Goal: Communication & Community: Ask a question

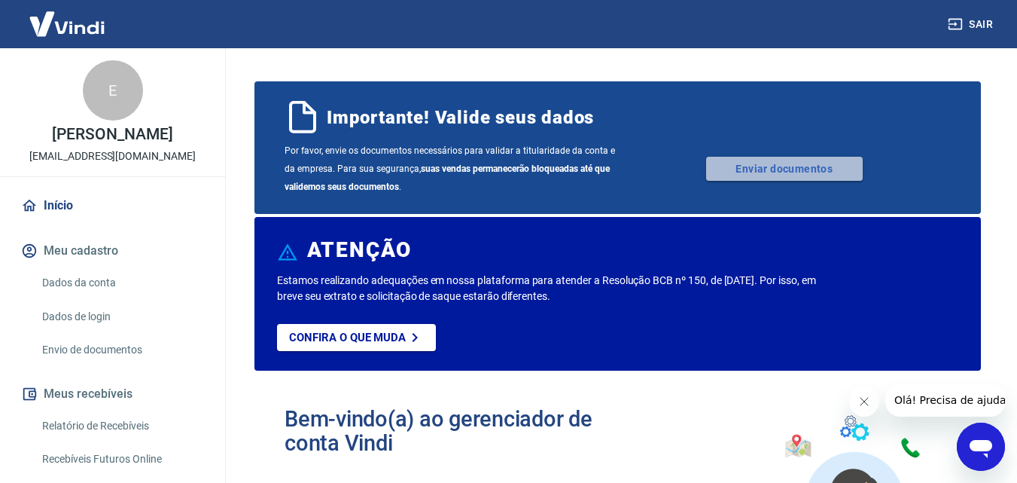
click at [744, 166] on link "Enviar documentos" at bounding box center [784, 169] width 157 height 24
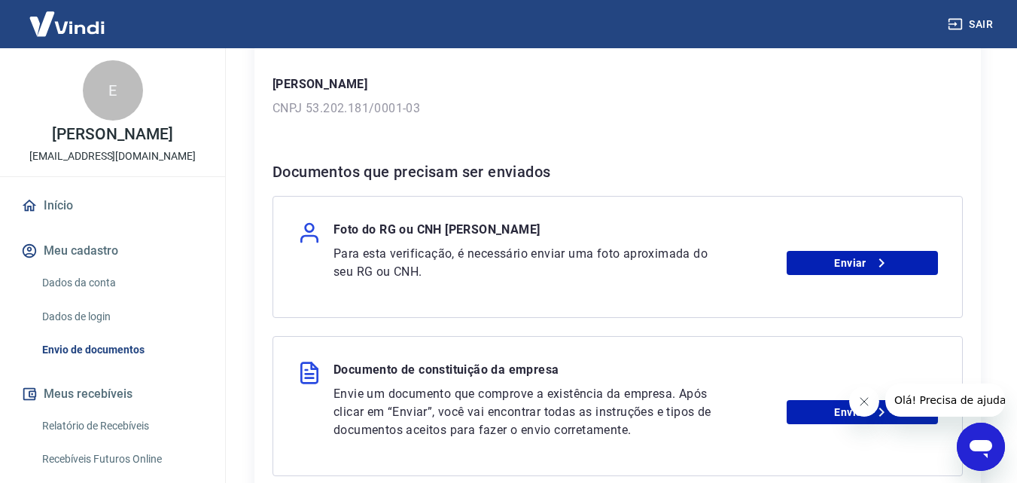
scroll to position [301, 0]
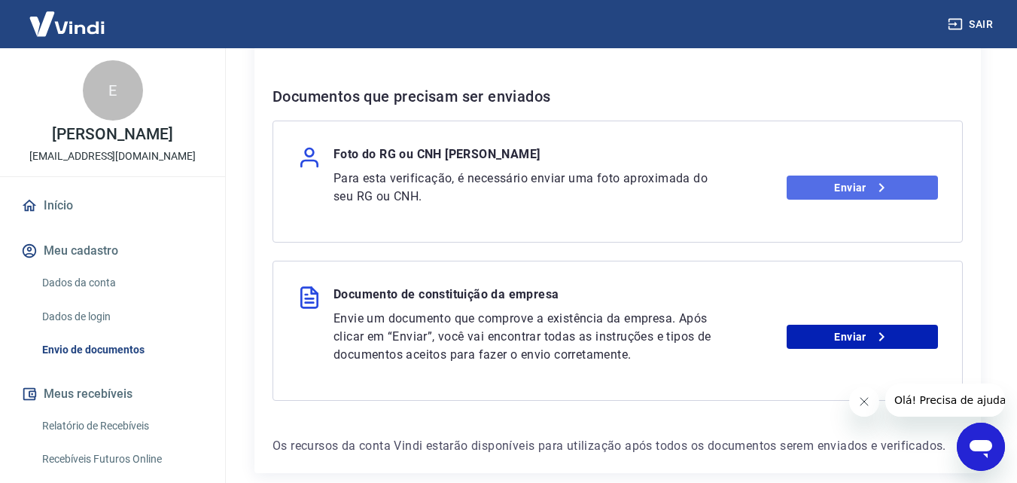
click at [839, 185] on link "Enviar" at bounding box center [862, 187] width 151 height 24
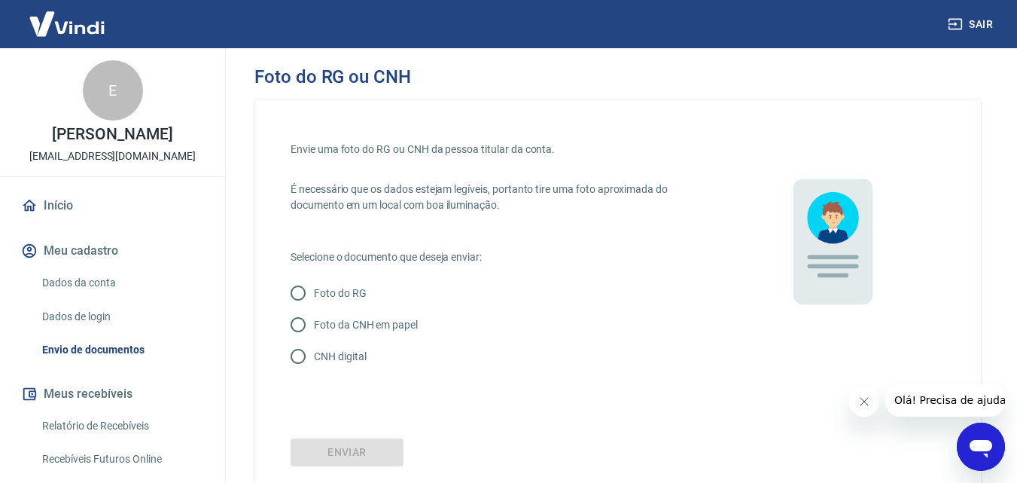
click at [302, 358] on input "CNH digital" at bounding box center [298, 356] width 32 height 32
radio input "true"
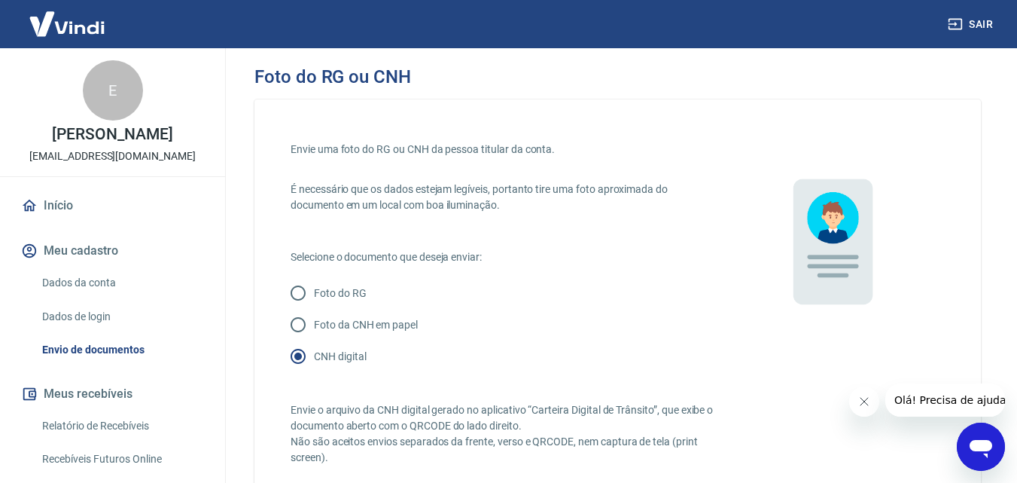
scroll to position [151, 0]
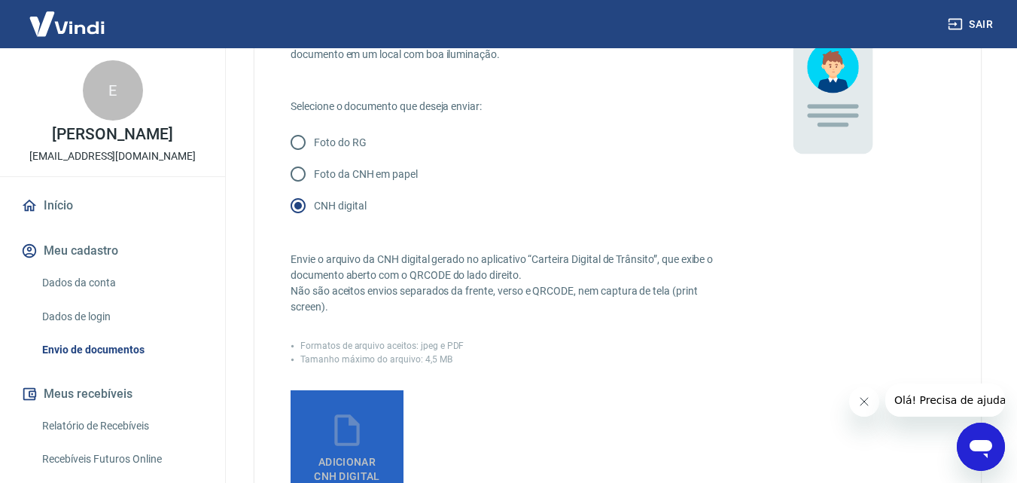
click at [364, 431] on icon at bounding box center [347, 430] width 38 height 38
click at [0, 0] on input "Adicionar CNH Digital" at bounding box center [0, 0] width 0 height 0
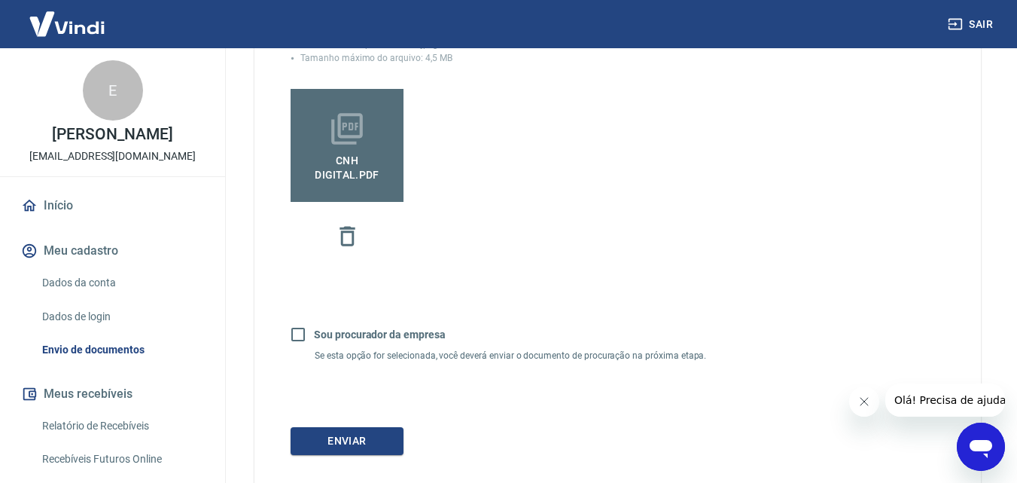
scroll to position [543, 0]
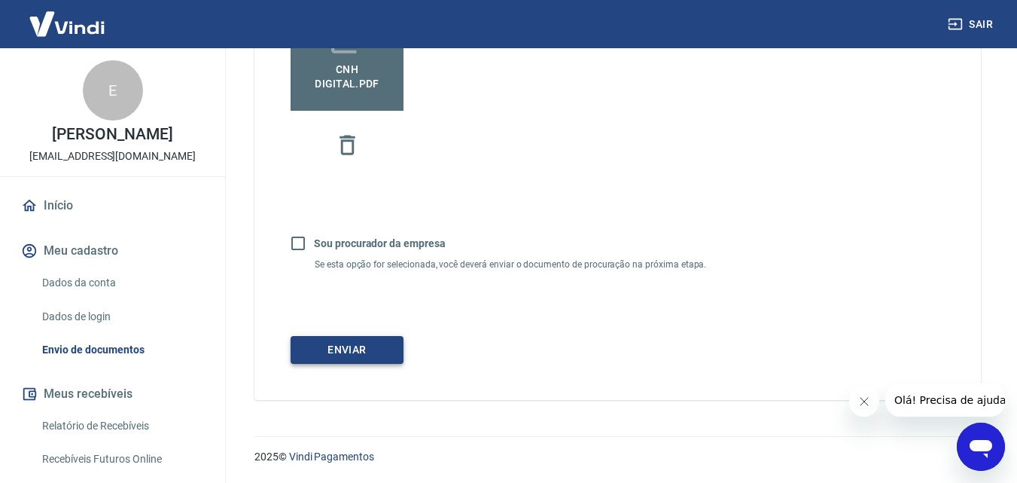
click at [388, 361] on button "Enviar" at bounding box center [347, 350] width 113 height 28
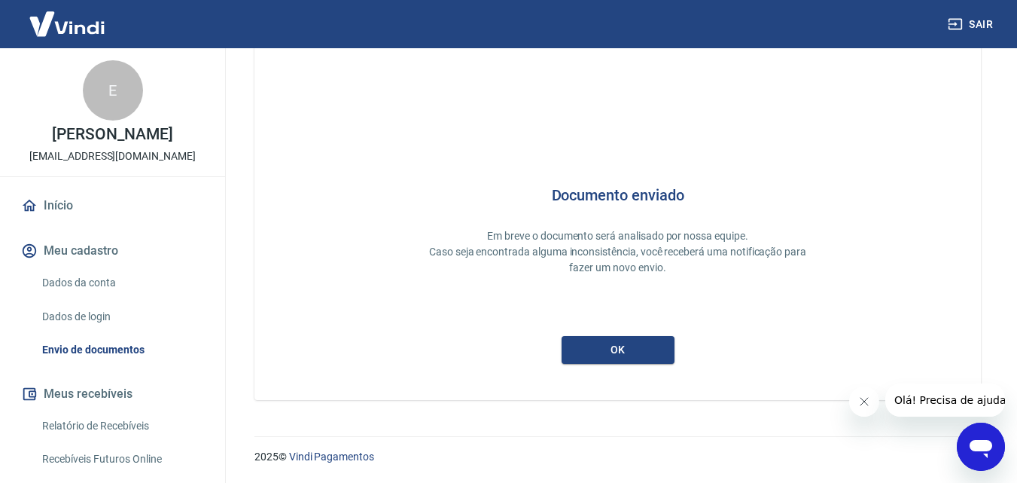
scroll to position [40, 0]
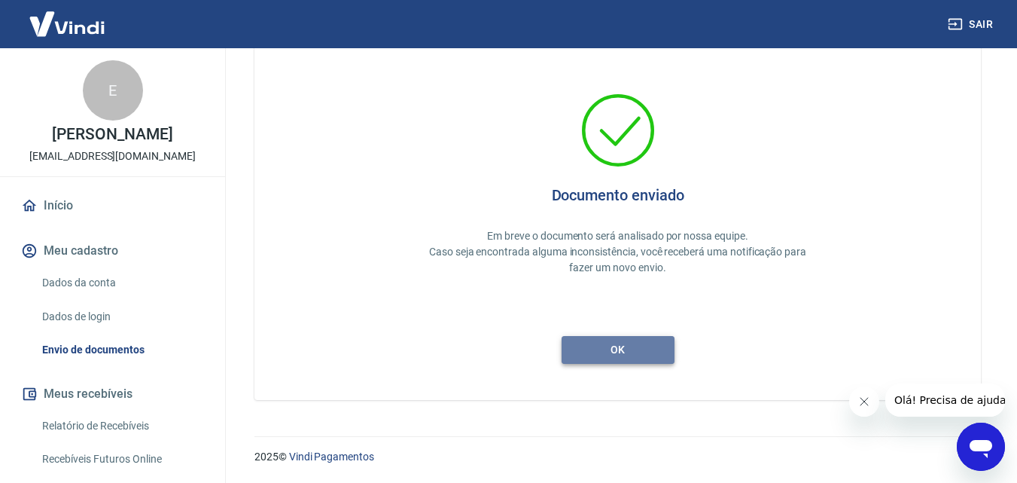
click at [632, 350] on button "ok" at bounding box center [618, 350] width 113 height 28
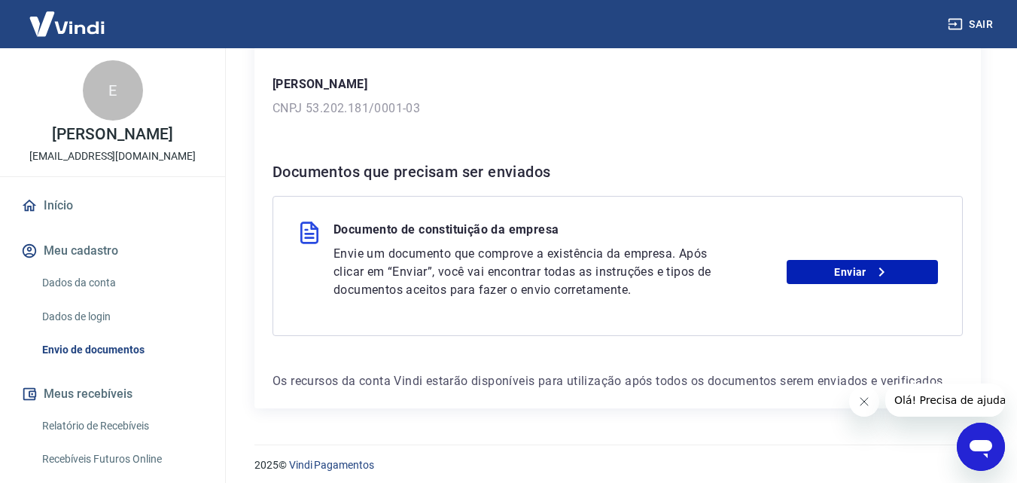
scroll to position [234, 0]
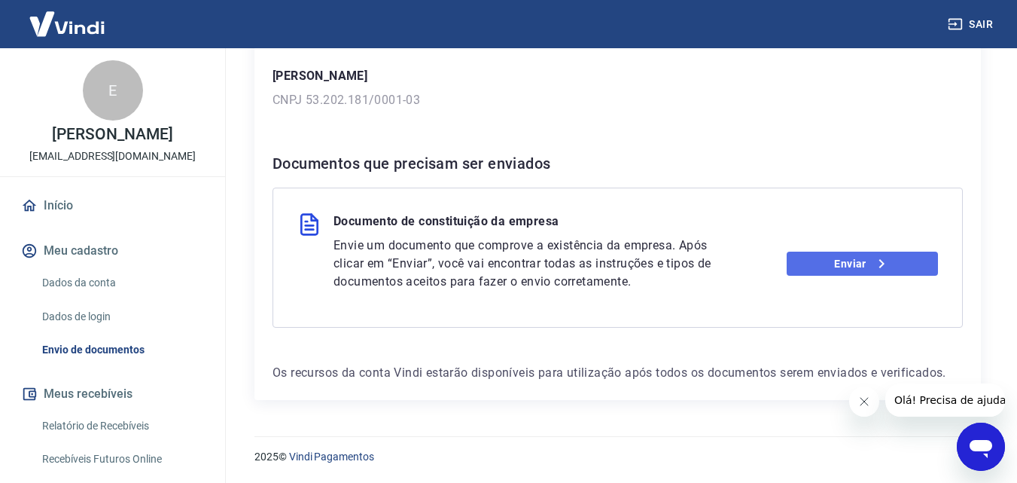
click at [848, 260] on link "Enviar" at bounding box center [862, 263] width 151 height 24
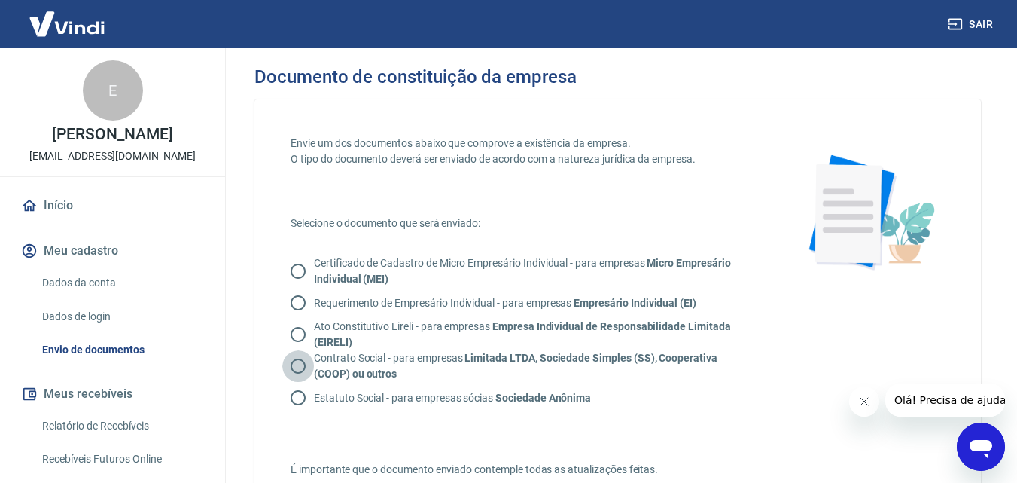
click at [299, 362] on input "Contrato Social - para empresas Limitada LTDA, Sociedade Simples (SS), Cooperat…" at bounding box center [298, 366] width 32 height 32
radio input "true"
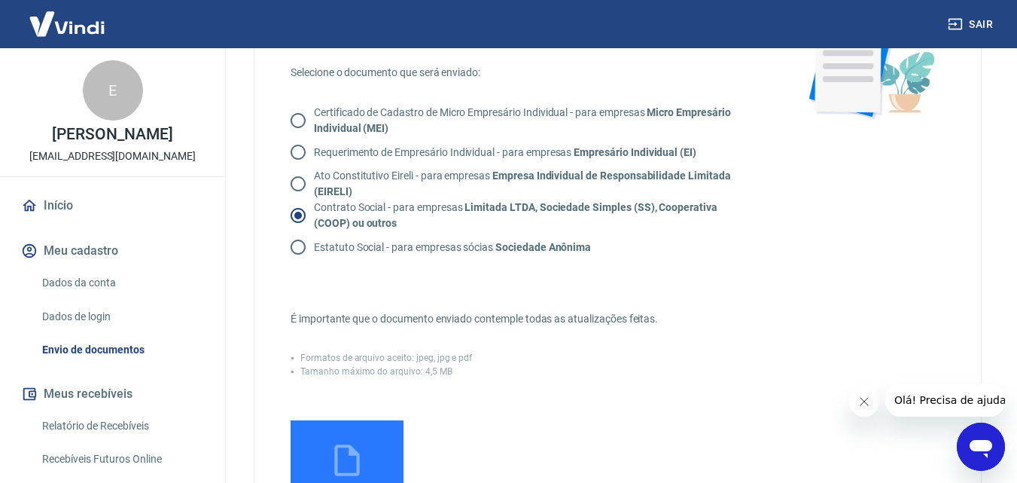
scroll to position [376, 0]
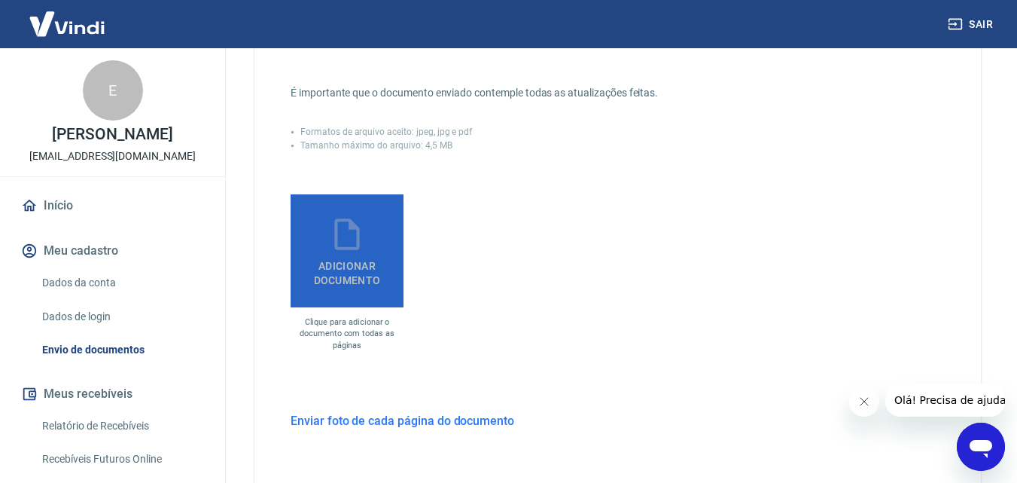
click at [339, 279] on span "Adicionar documento" at bounding box center [347, 270] width 101 height 34
click at [0, 0] on input "Adicionar documento" at bounding box center [0, 0] width 0 height 0
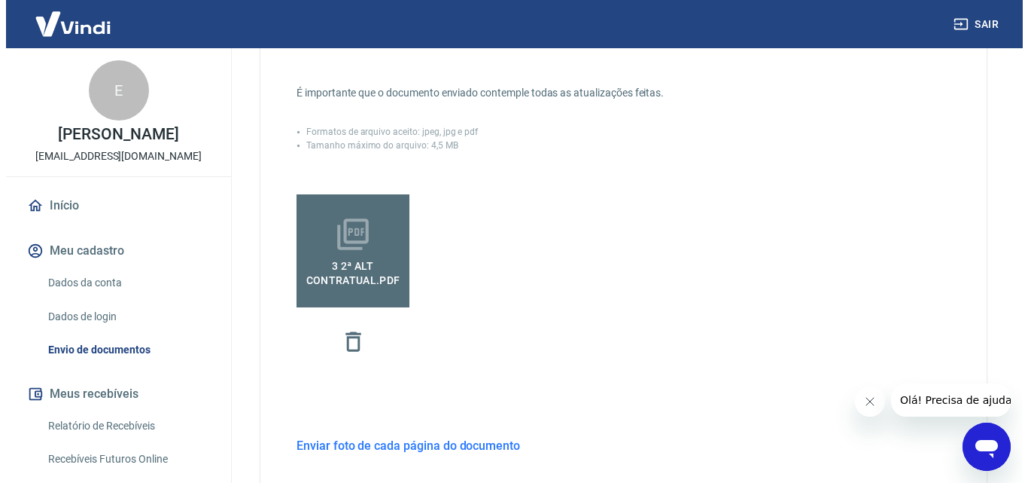
scroll to position [562, 0]
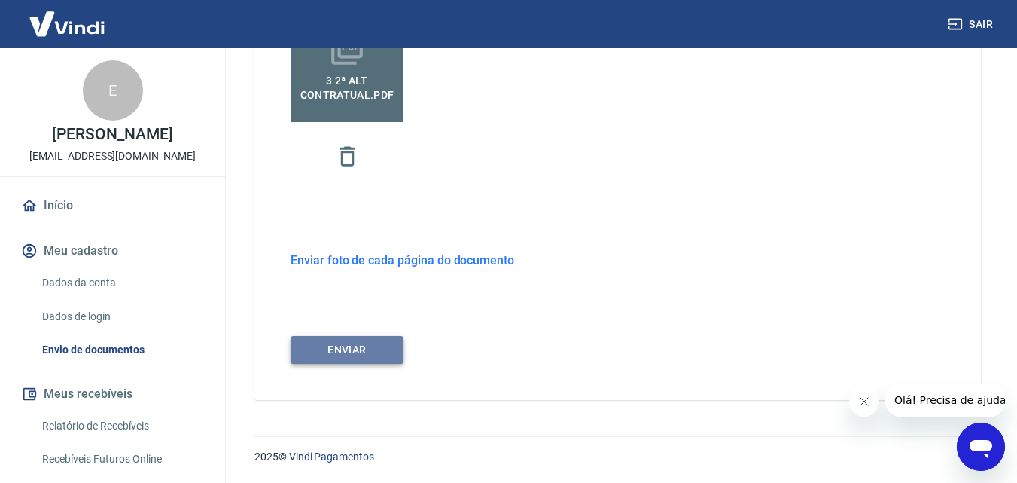
click at [385, 355] on button "ENVIAR" at bounding box center [347, 350] width 113 height 28
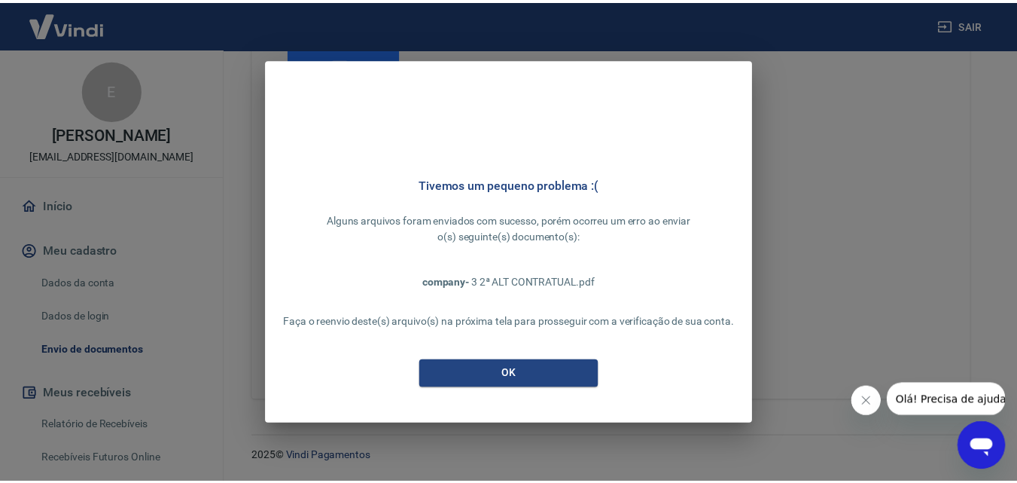
scroll to position [537, 0]
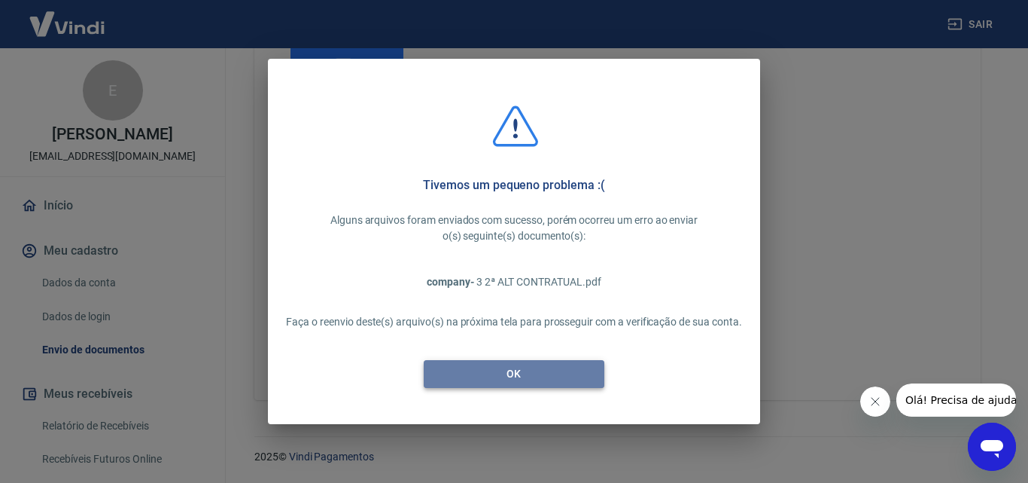
click at [507, 367] on button "OK" at bounding box center [514, 374] width 181 height 28
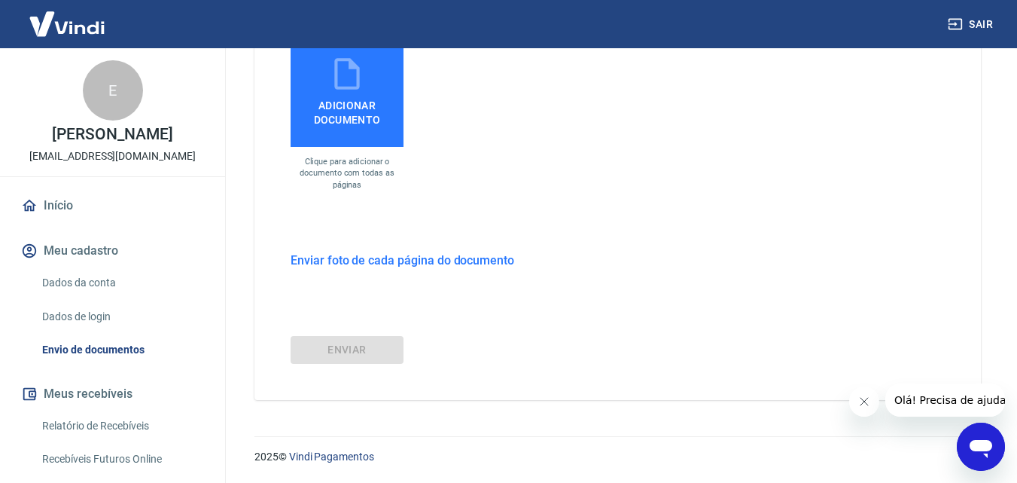
scroll to position [386, 0]
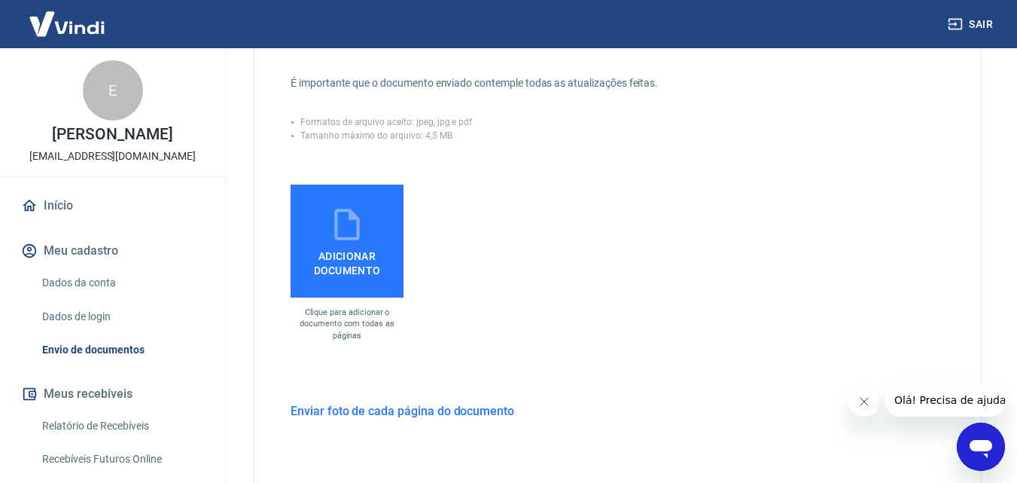
click at [376, 236] on label "Adicionar documento" at bounding box center [347, 240] width 113 height 113
click at [0, 0] on input "Adicionar documento" at bounding box center [0, 0] width 0 height 0
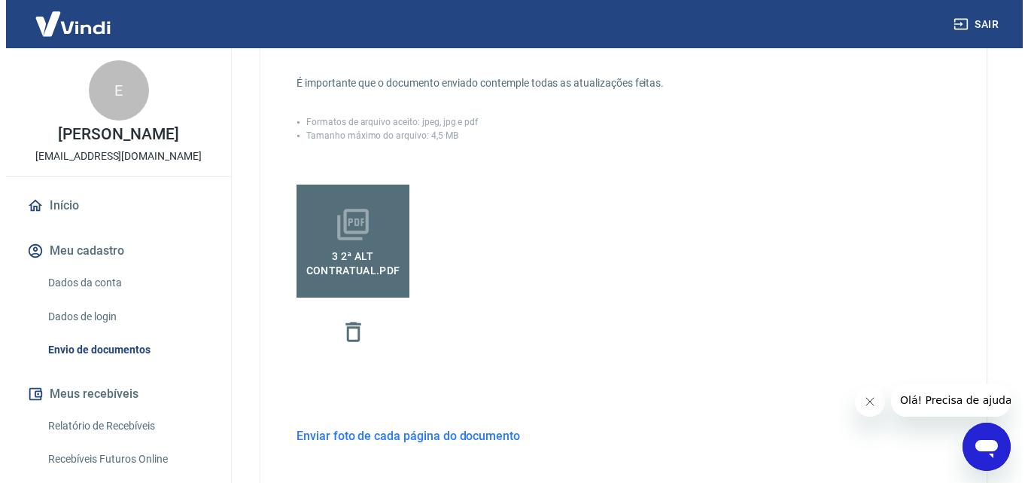
scroll to position [562, 0]
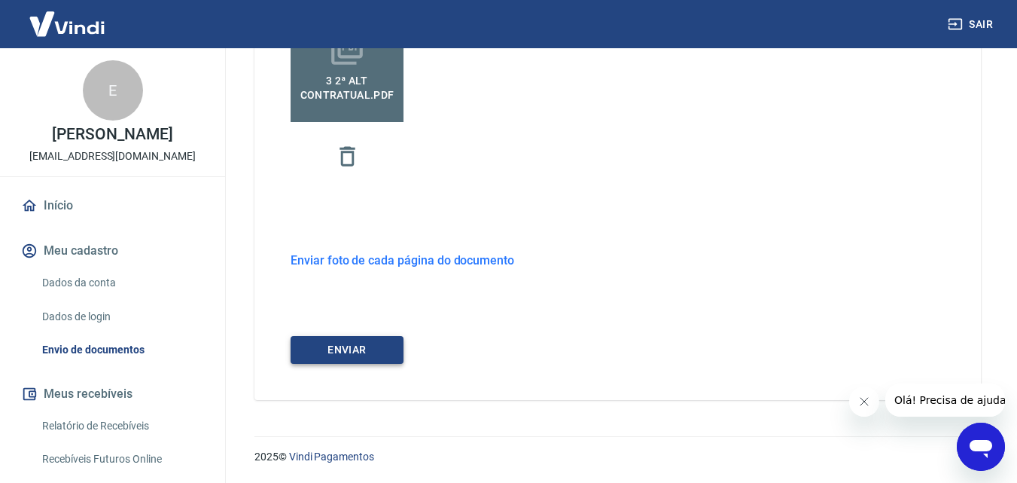
click at [373, 352] on button "ENVIAR" at bounding box center [347, 350] width 113 height 28
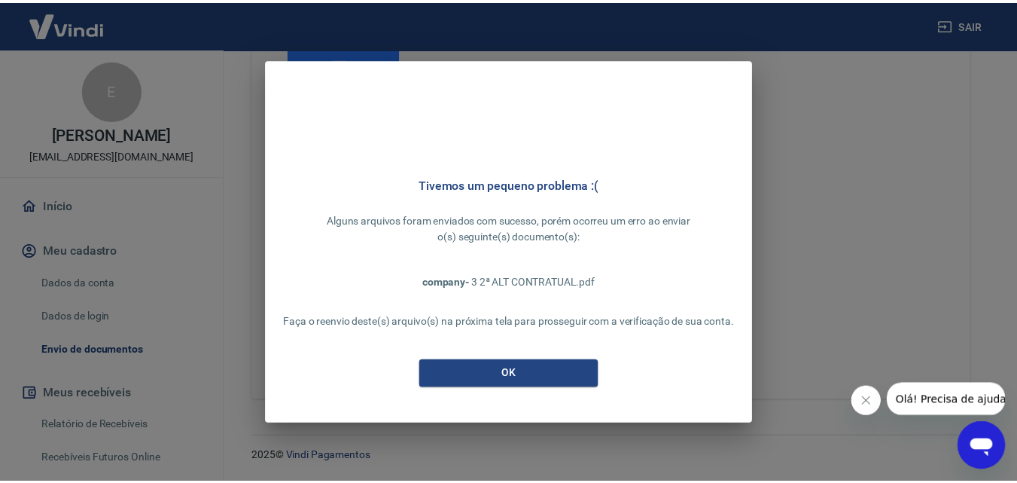
scroll to position [537, 0]
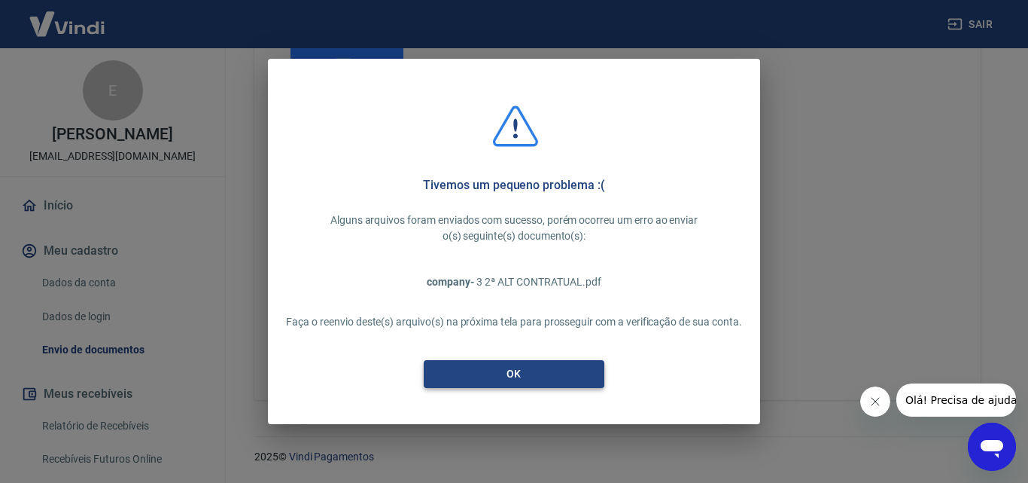
click at [604, 364] on button "OK" at bounding box center [514, 374] width 181 height 28
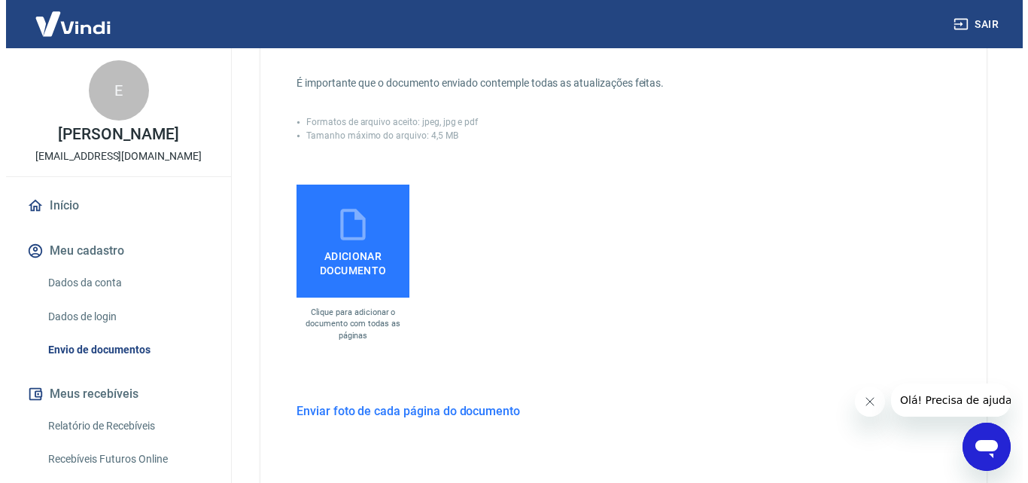
scroll to position [461, 0]
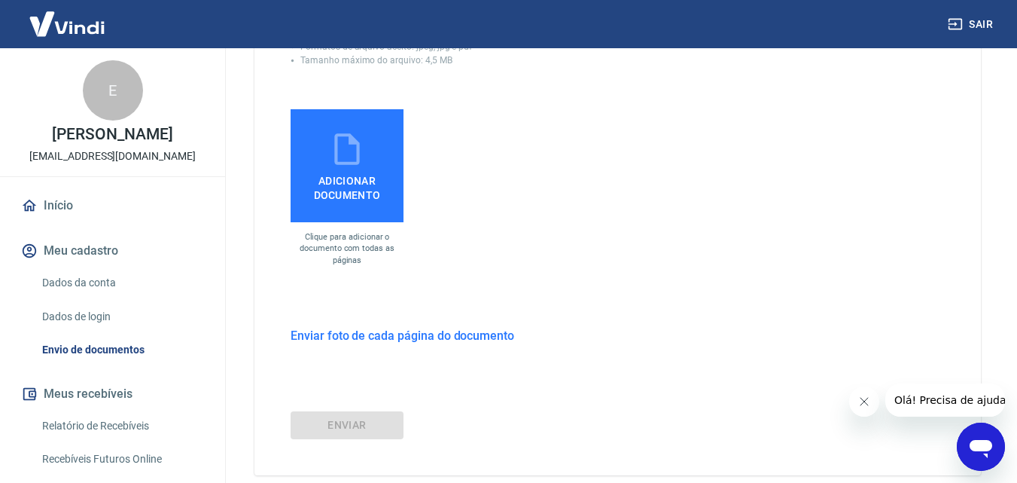
click at [351, 184] on span "Adicionar documento" at bounding box center [347, 185] width 101 height 34
click at [0, 0] on input "Adicionar documento" at bounding box center [0, 0] width 0 height 0
click at [354, 177] on span "Adicionar documento" at bounding box center [347, 185] width 101 height 34
click at [0, 0] on input "Adicionar documento" at bounding box center [0, 0] width 0 height 0
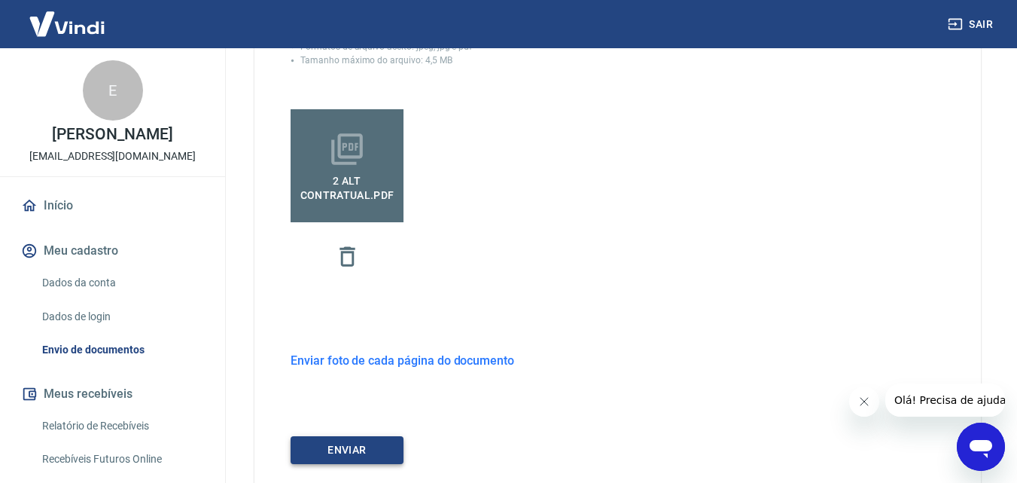
click at [368, 444] on button "ENVIAR" at bounding box center [347, 450] width 113 height 28
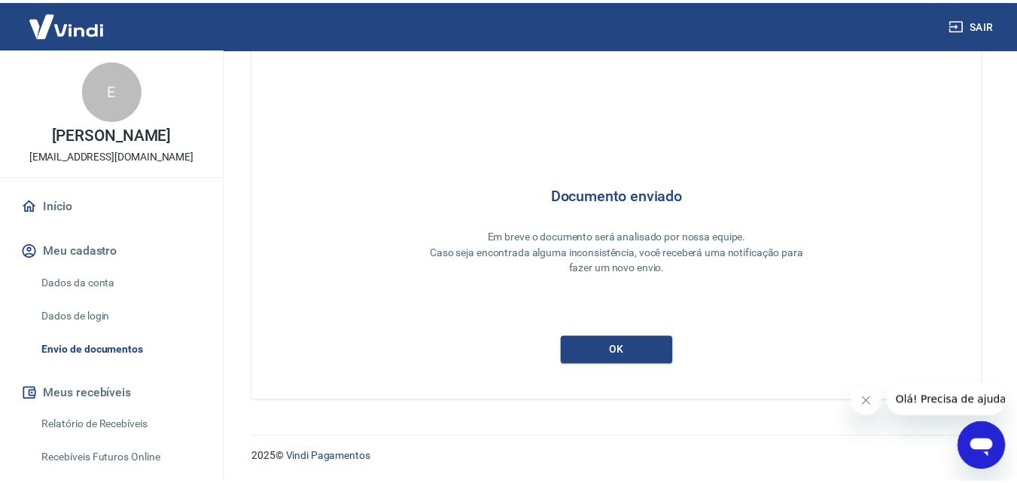
scroll to position [40, 0]
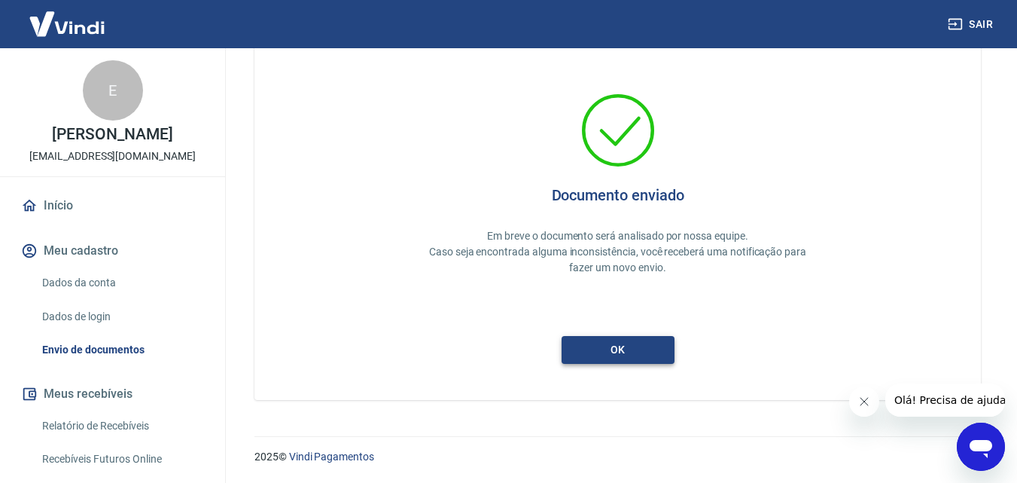
click at [653, 346] on button "ok" at bounding box center [618, 350] width 113 height 28
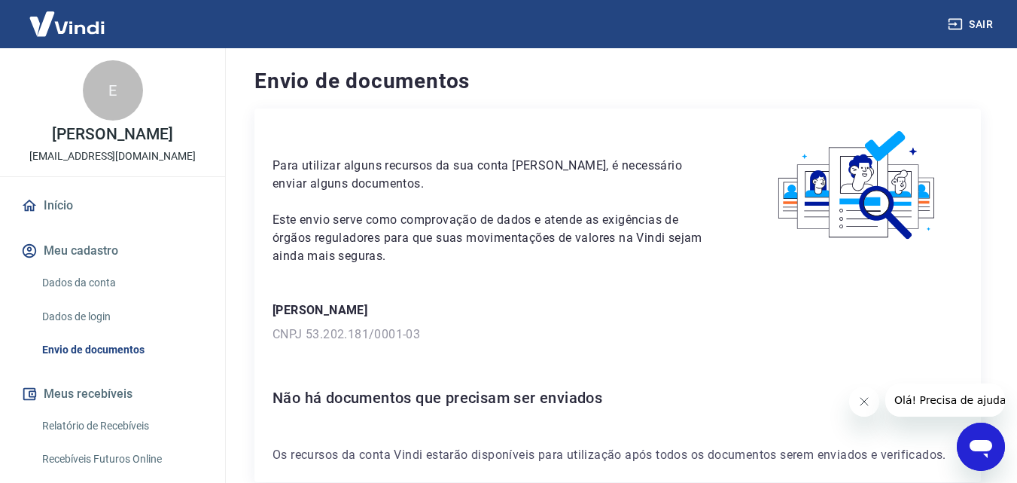
click at [70, 199] on link "Início" at bounding box center [112, 205] width 189 height 33
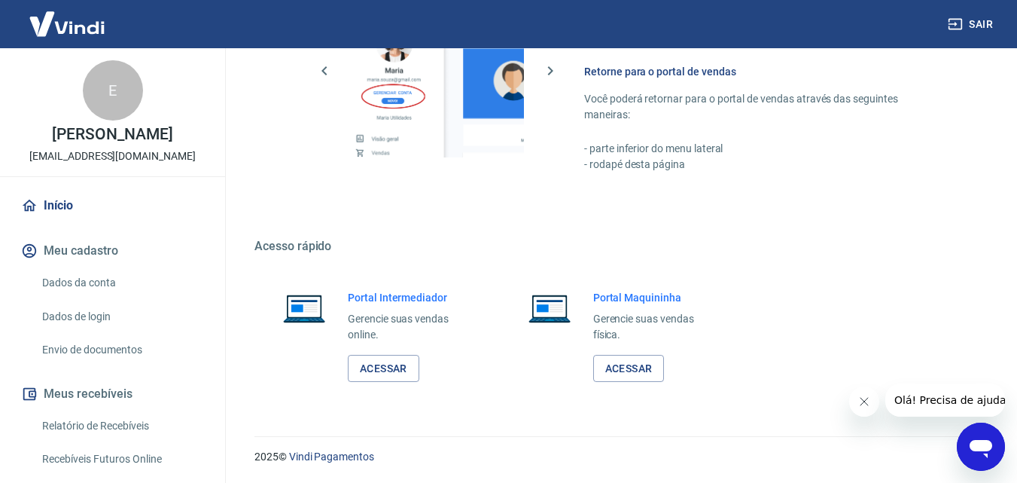
scroll to position [457, 0]
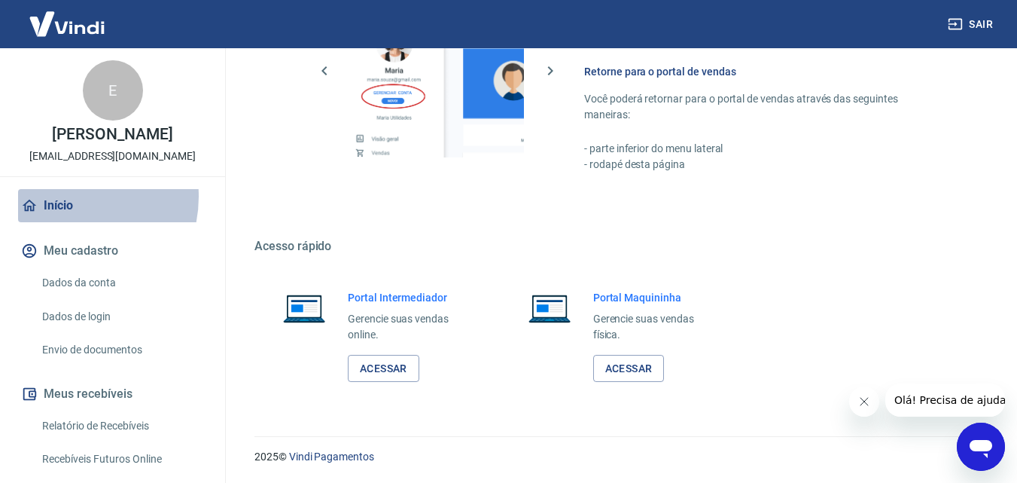
click at [65, 196] on link "Início" at bounding box center [112, 205] width 189 height 33
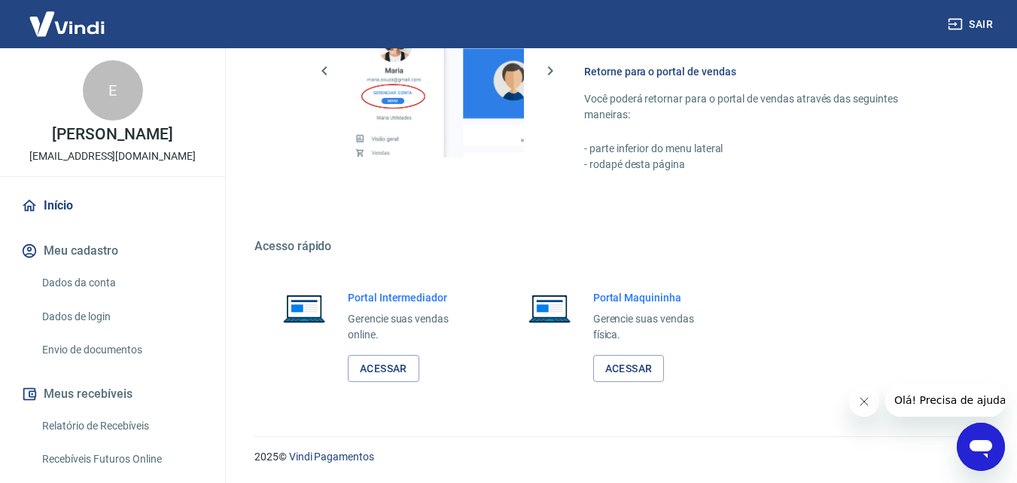
scroll to position [833, 0]
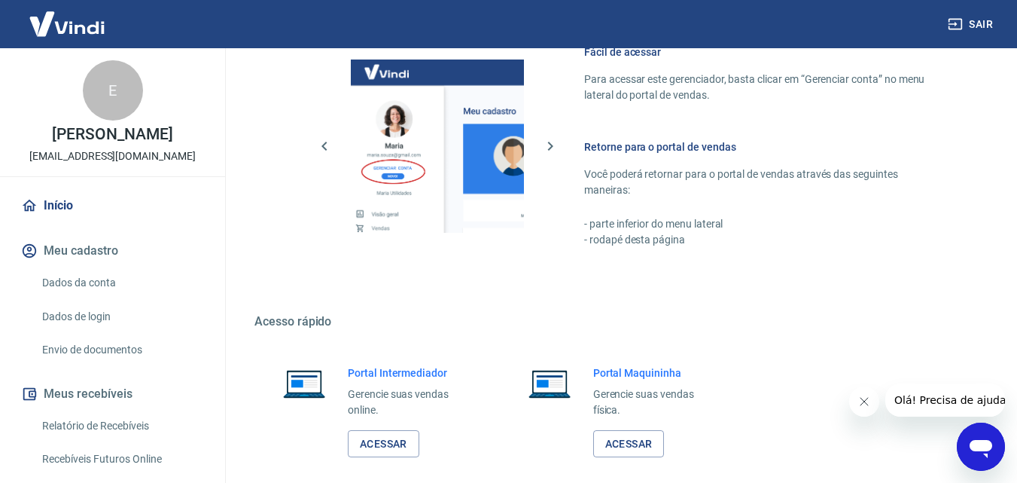
click at [74, 209] on link "Início" at bounding box center [112, 205] width 189 height 33
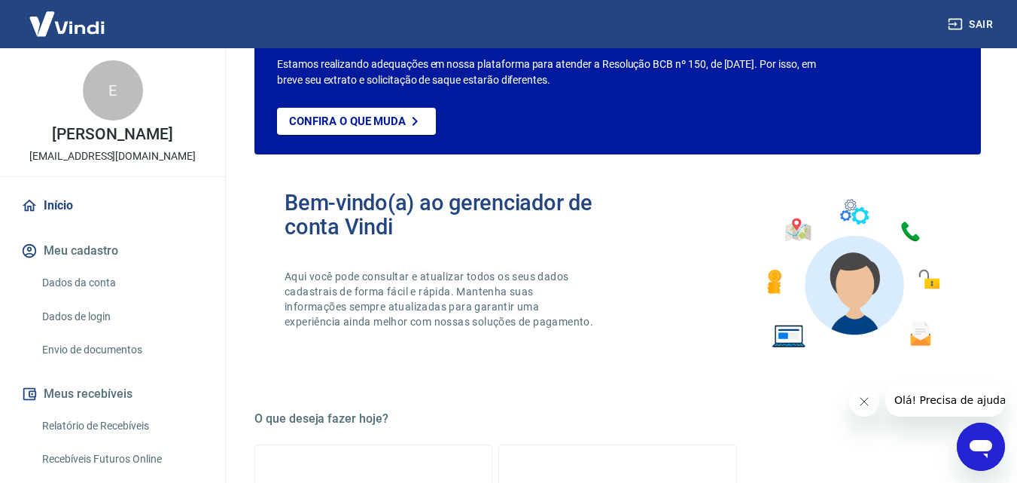
scroll to position [0, 0]
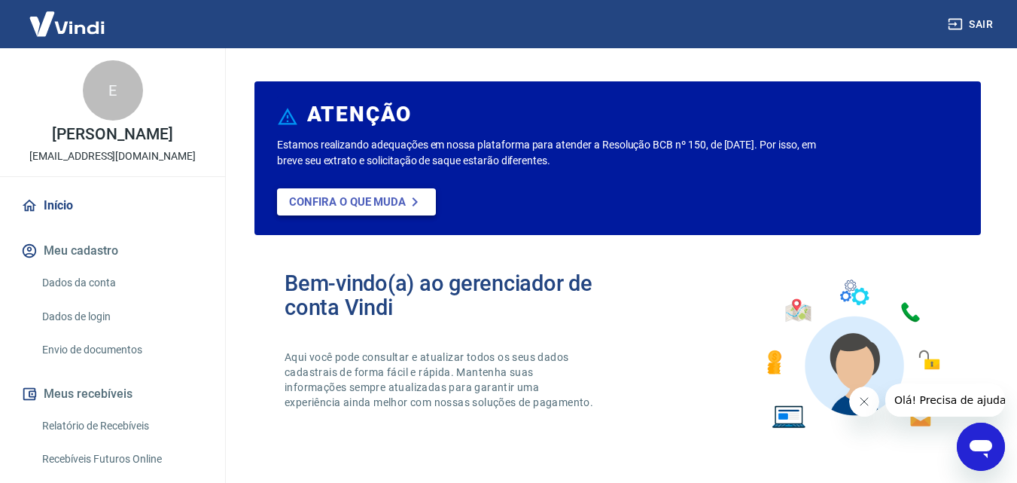
click at [329, 200] on p "Confira o que muda" at bounding box center [347, 202] width 117 height 14
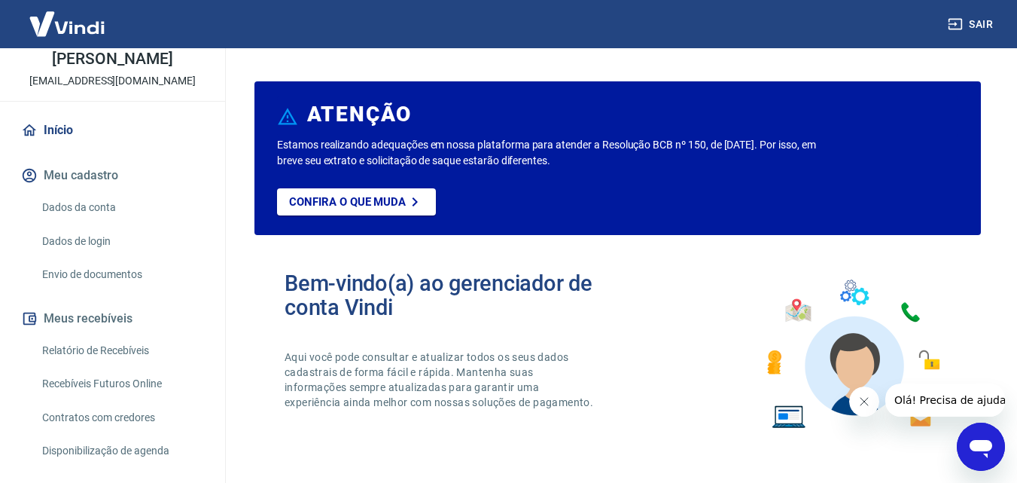
scroll to position [75, 0]
click at [107, 207] on link "Dados da conta" at bounding box center [121, 207] width 171 height 31
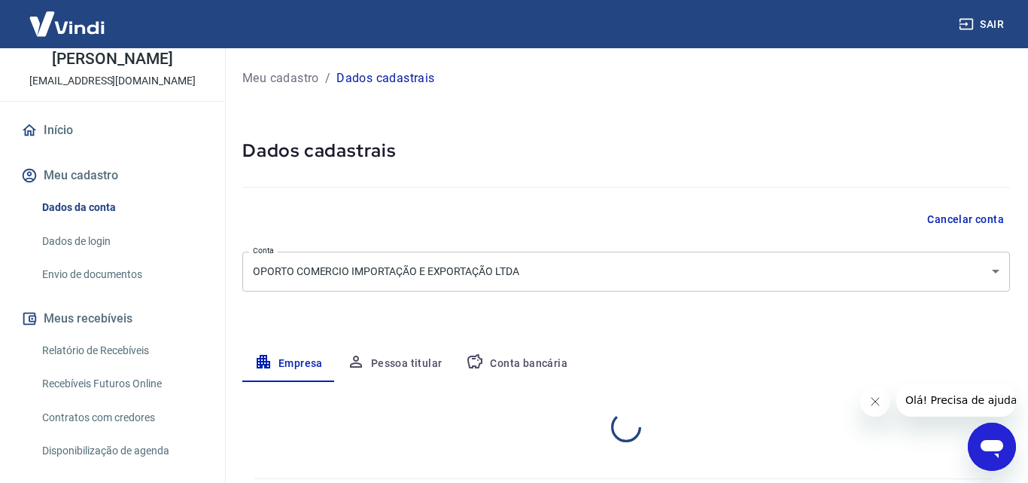
select select "SP"
select select "business"
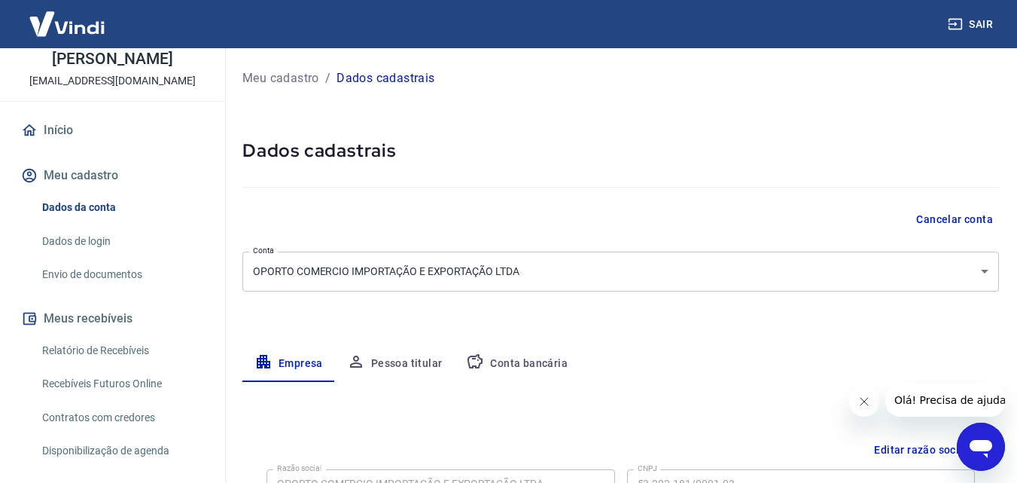
scroll to position [226, 0]
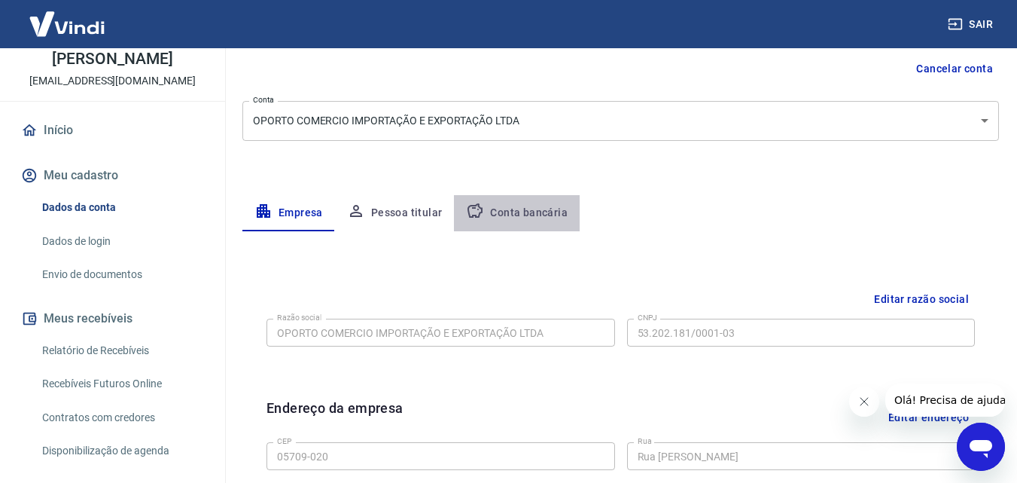
click at [527, 217] on button "Conta bancária" at bounding box center [517, 213] width 126 height 36
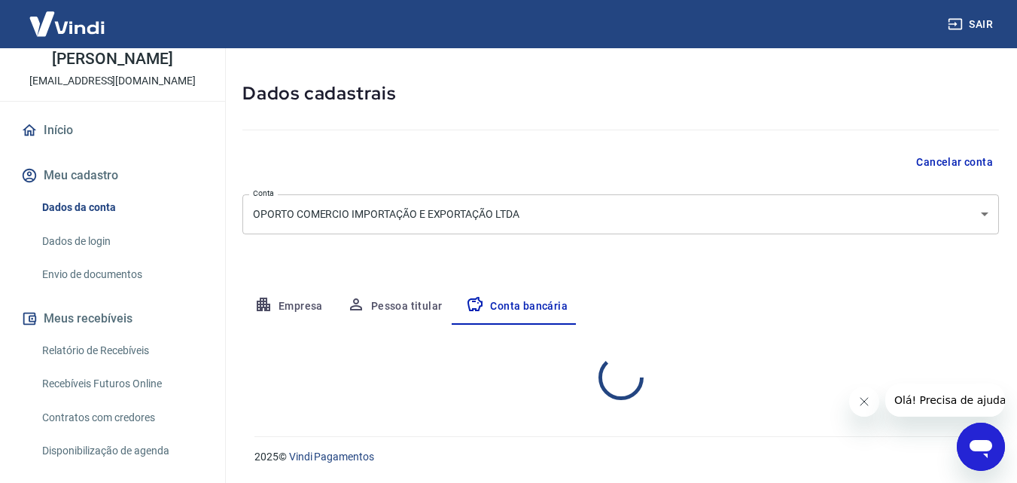
select select "1"
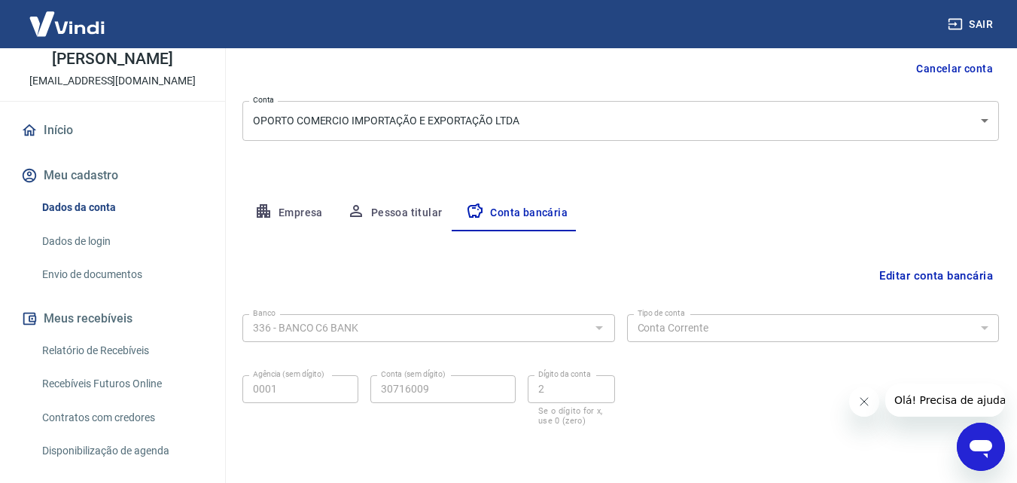
scroll to position [203, 0]
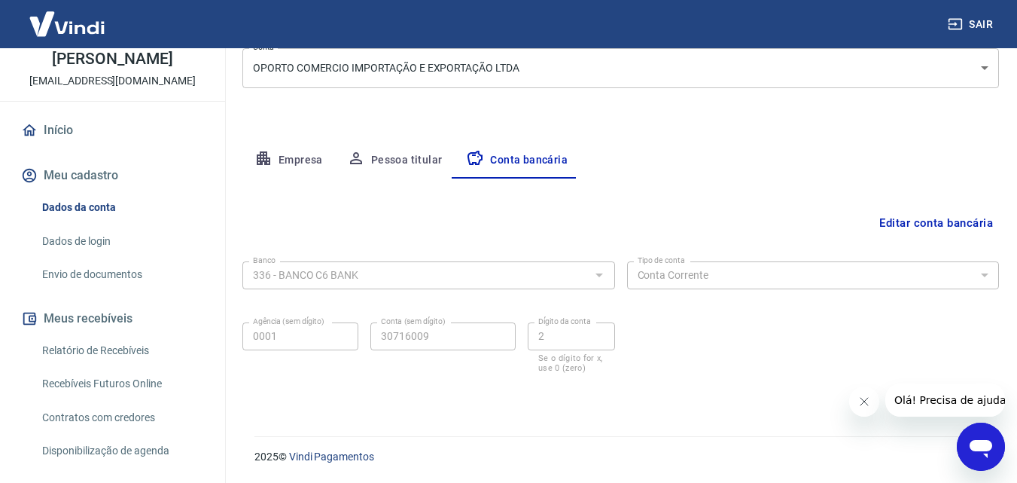
drag, startPoint x: 860, startPoint y: 400, endPoint x: 1697, endPoint y: 789, distance: 922.5
click at [860, 400] on icon "Fechar mensagem da empresa" at bounding box center [863, 401] width 12 height 12
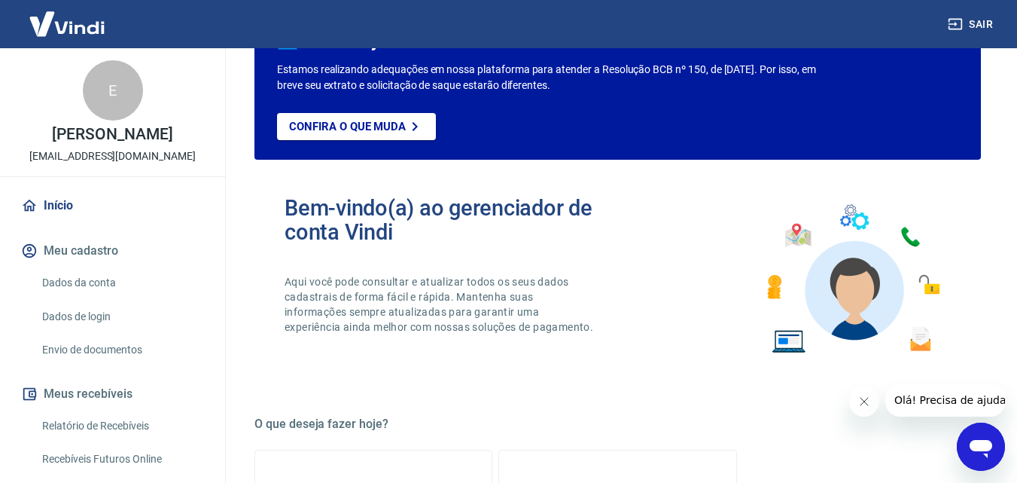
scroll to position [75, 0]
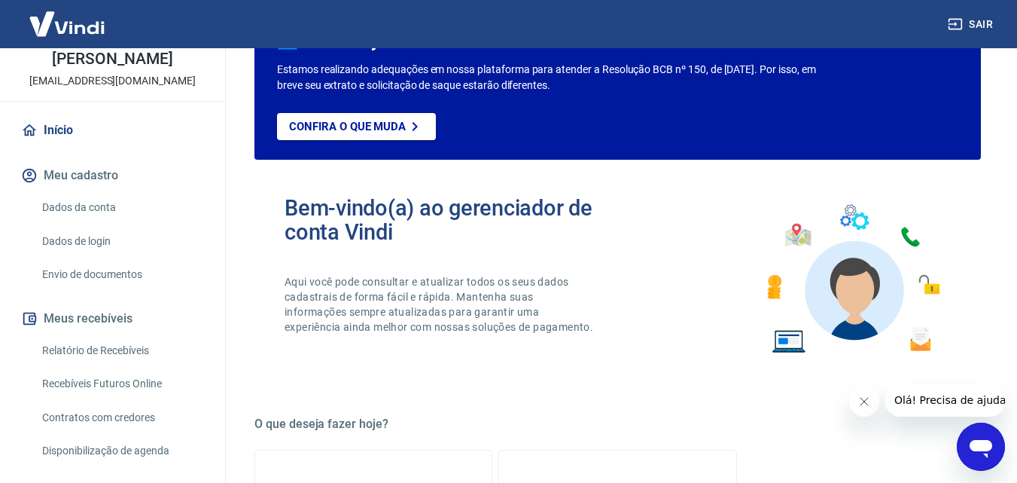
click at [92, 209] on link "Dados da conta" at bounding box center [121, 207] width 171 height 31
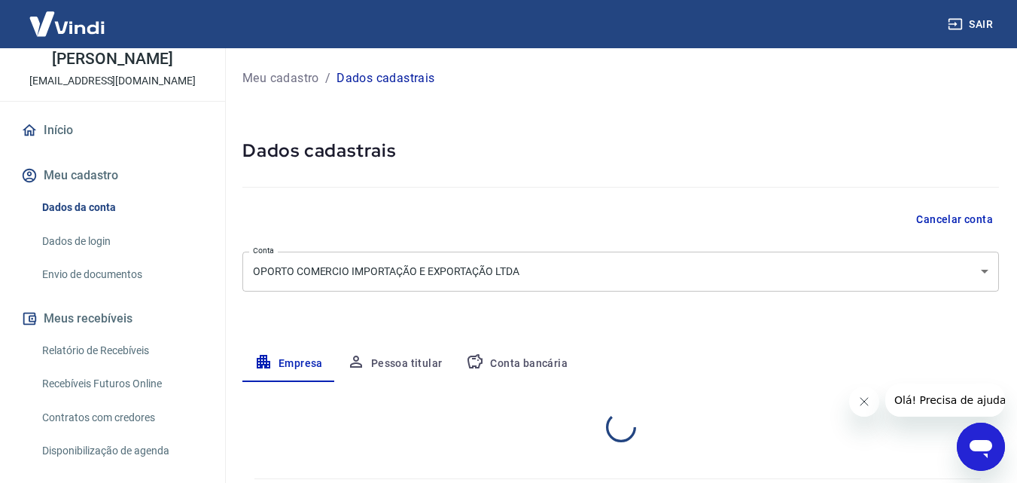
select select "SP"
select select "business"
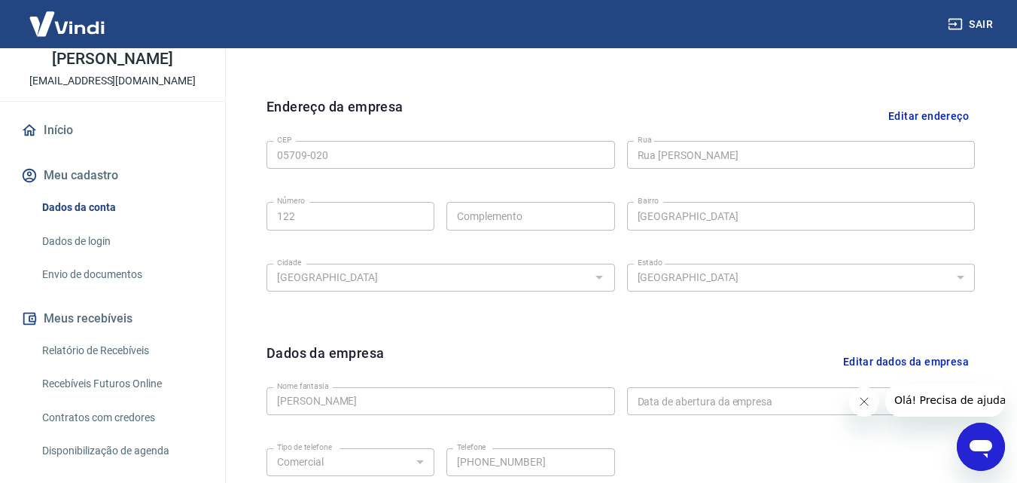
scroll to position [603, 0]
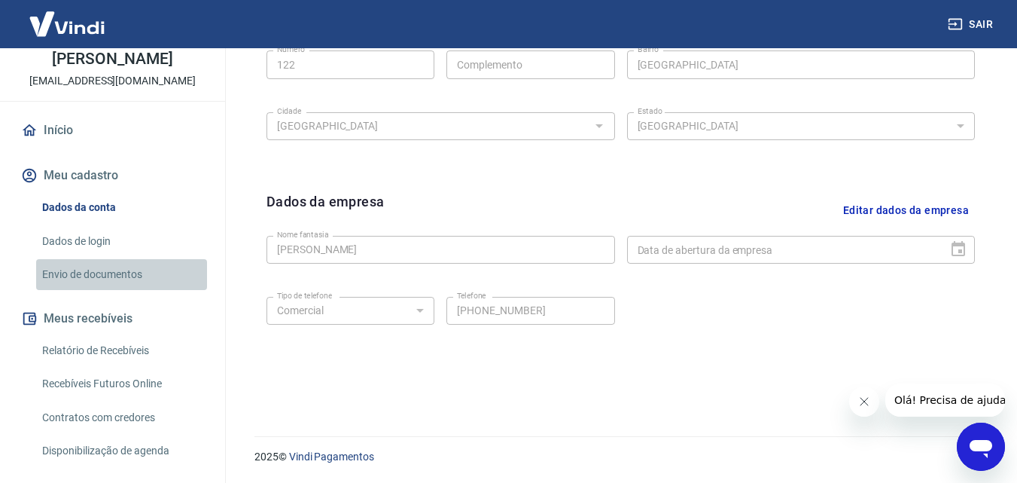
click at [128, 276] on link "Envio de documentos" at bounding box center [121, 274] width 171 height 31
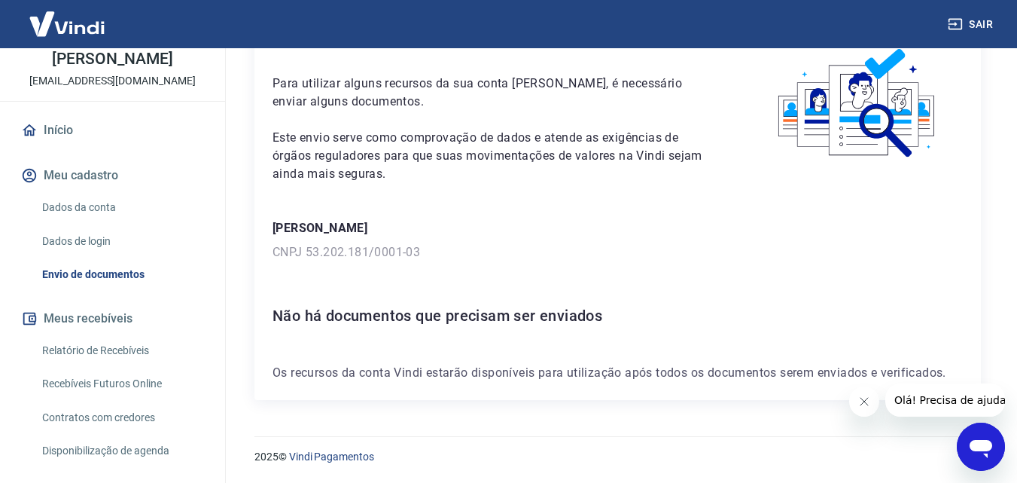
scroll to position [149, 0]
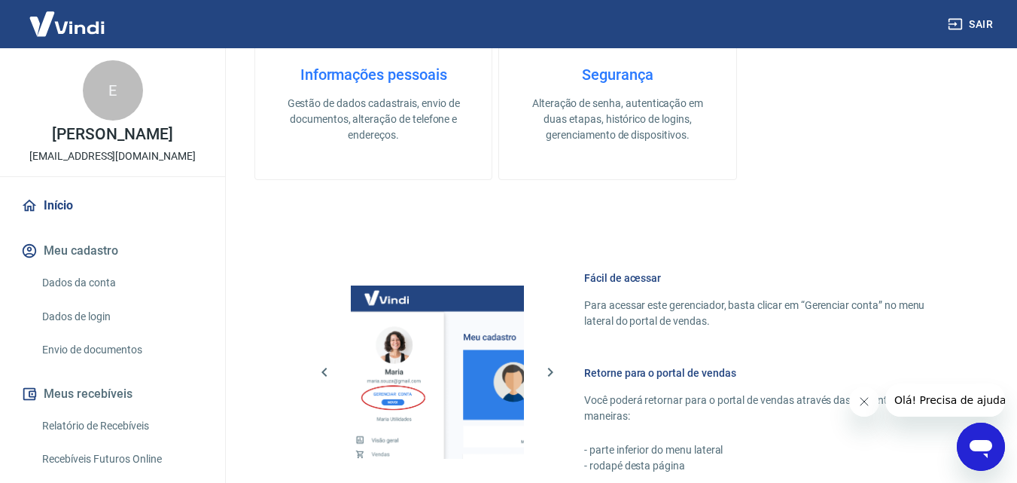
scroll to position [608, 0]
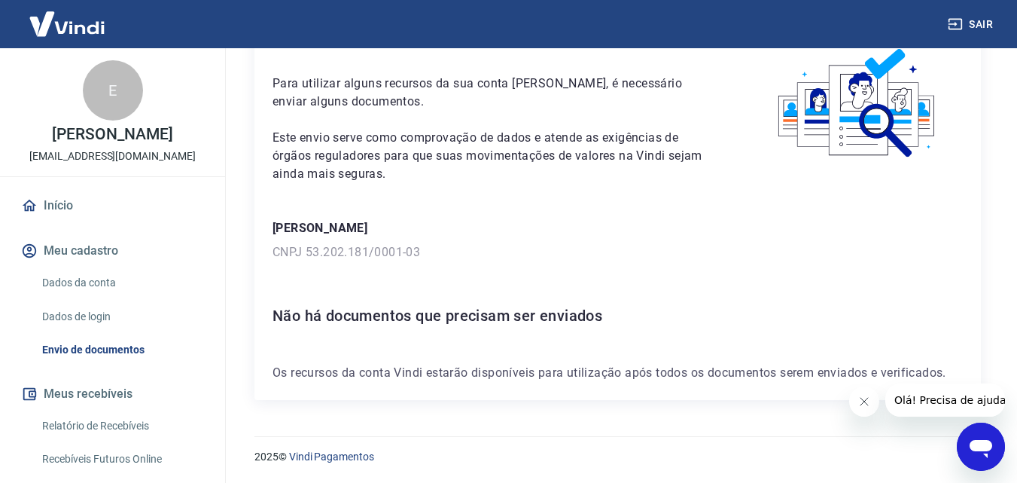
scroll to position [149, 0]
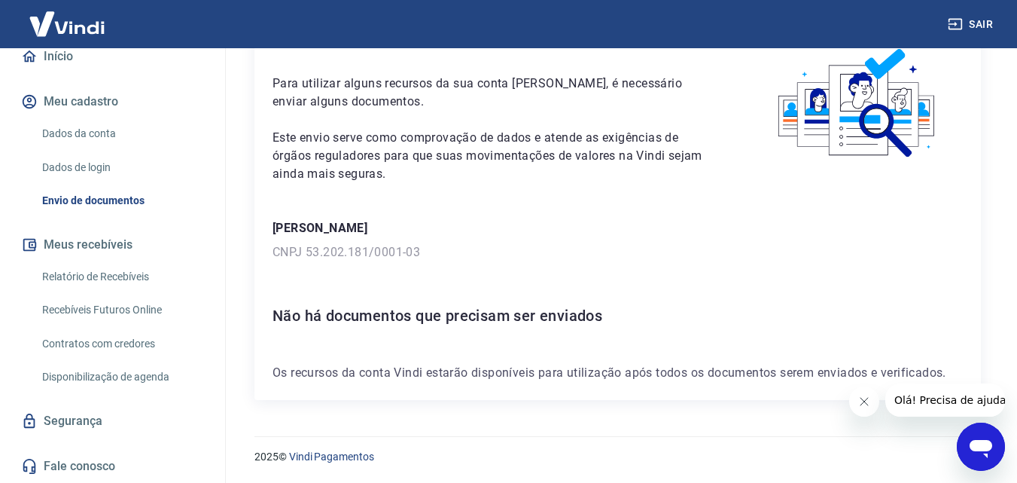
click at [995, 438] on div "Abrir janela de mensagens" at bounding box center [980, 446] width 45 height 45
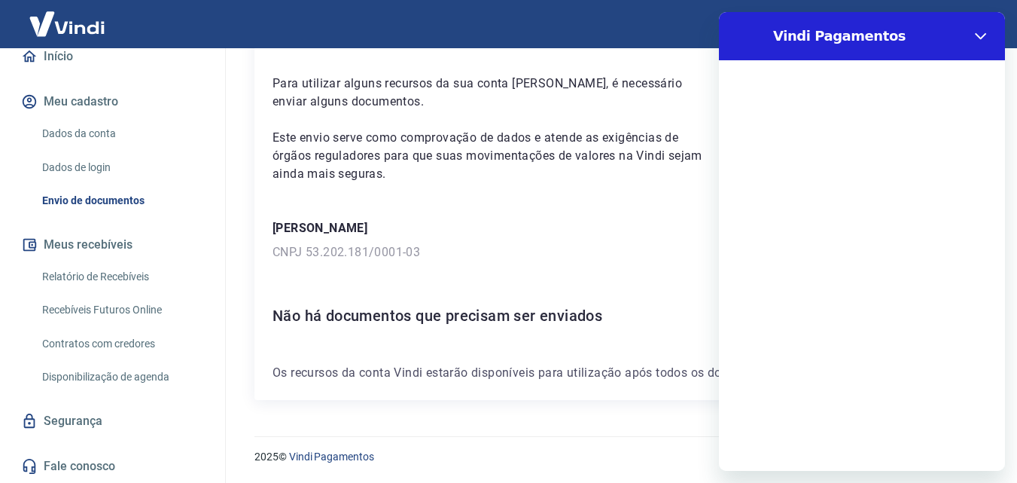
scroll to position [0, 0]
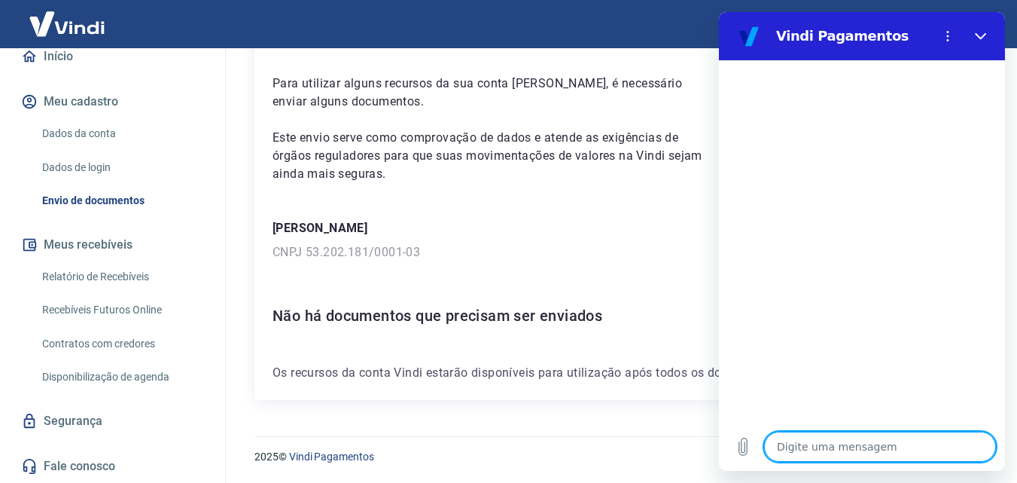
type textarea "O"
type textarea "x"
type textarea "Ol"
type textarea "x"
type textarea "Olá"
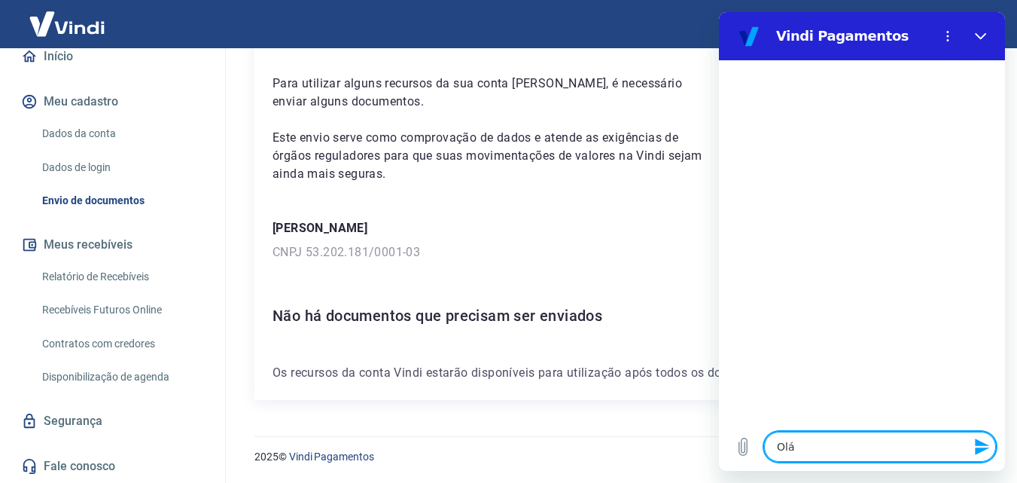
type textarea "x"
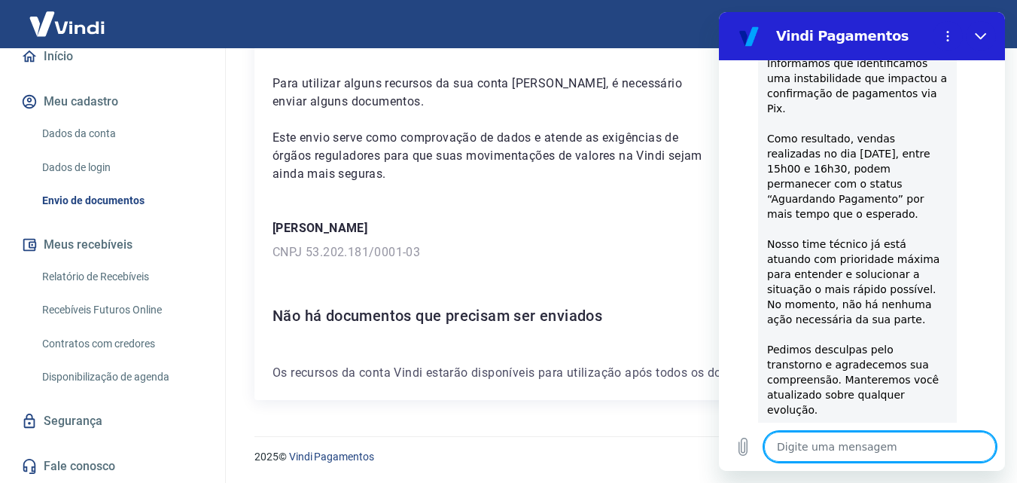
scroll to position [435, 0]
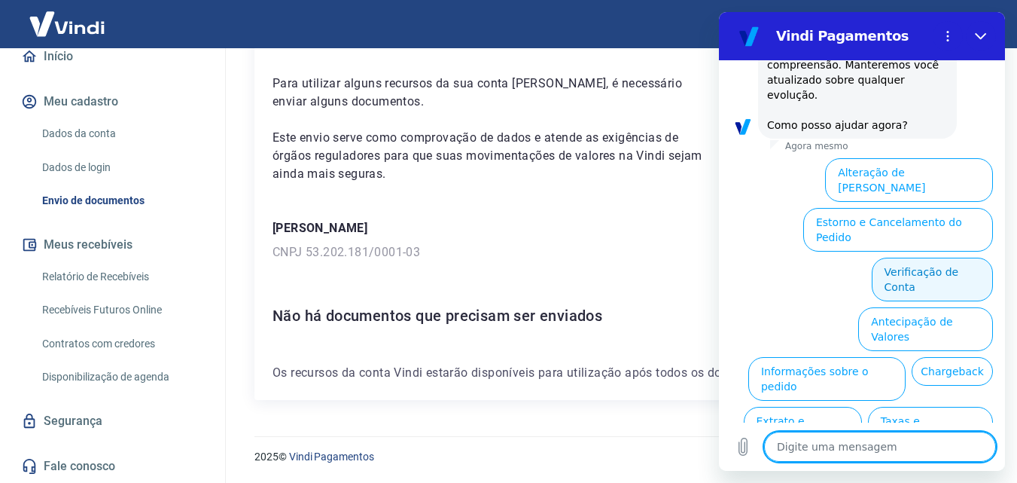
click at [940, 257] on button "Verificação de Conta" at bounding box center [932, 279] width 121 height 44
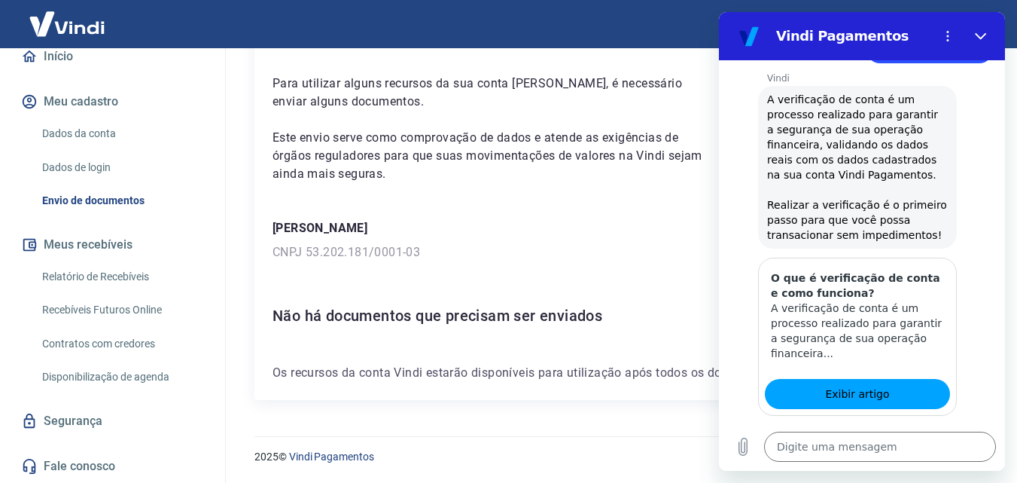
scroll to position [584, 0]
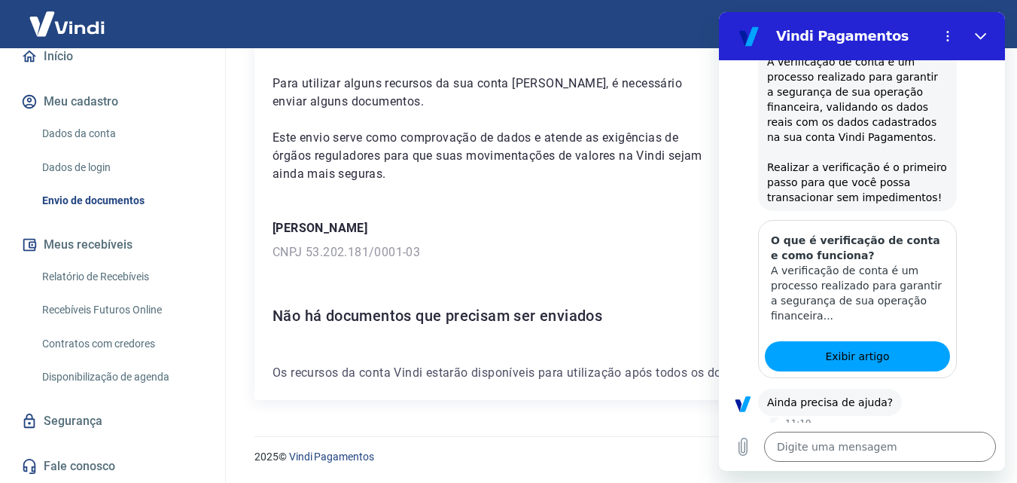
click at [913, 435] on button "Sim" at bounding box center [919, 449] width 44 height 29
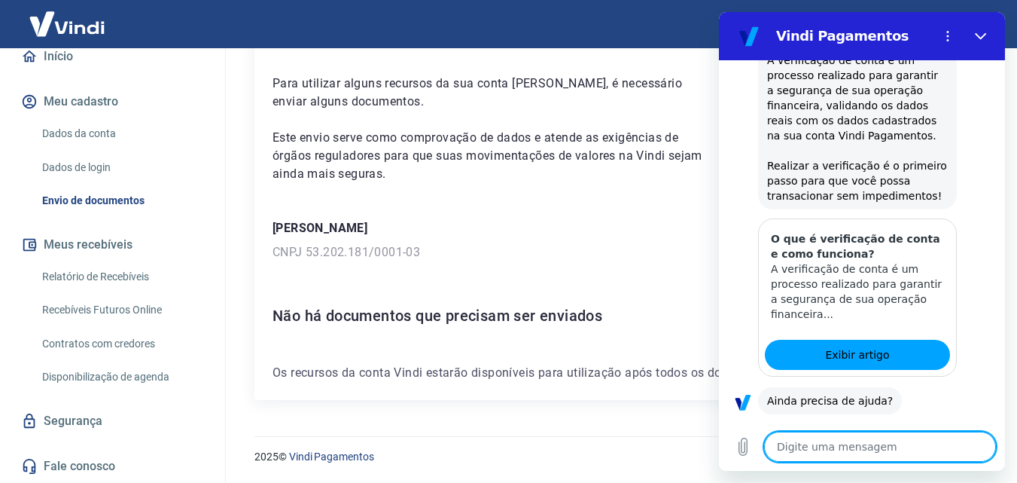
scroll to position [1308, 0]
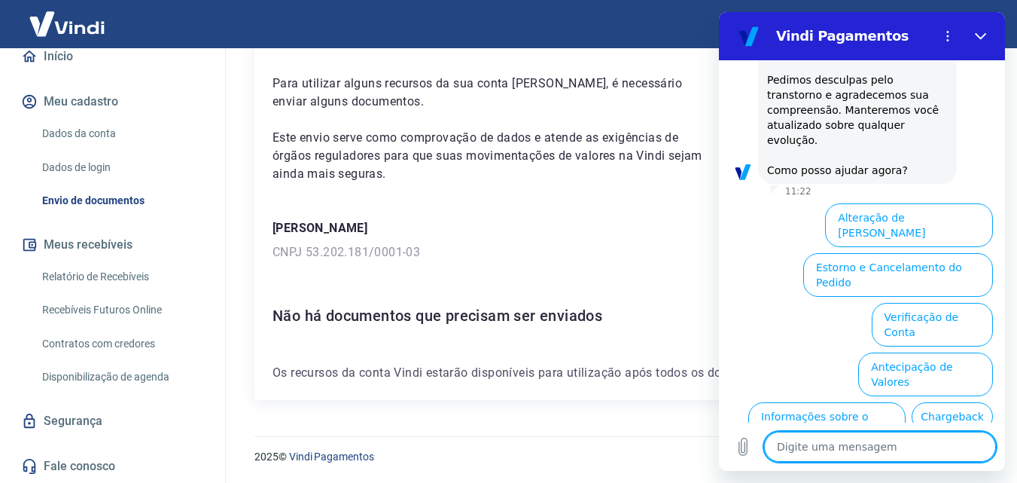
type textarea "x"
click at [860, 452] on textarea at bounding box center [880, 446] width 232 height 30
type textarea "f"
type textarea "x"
type textarea "fa"
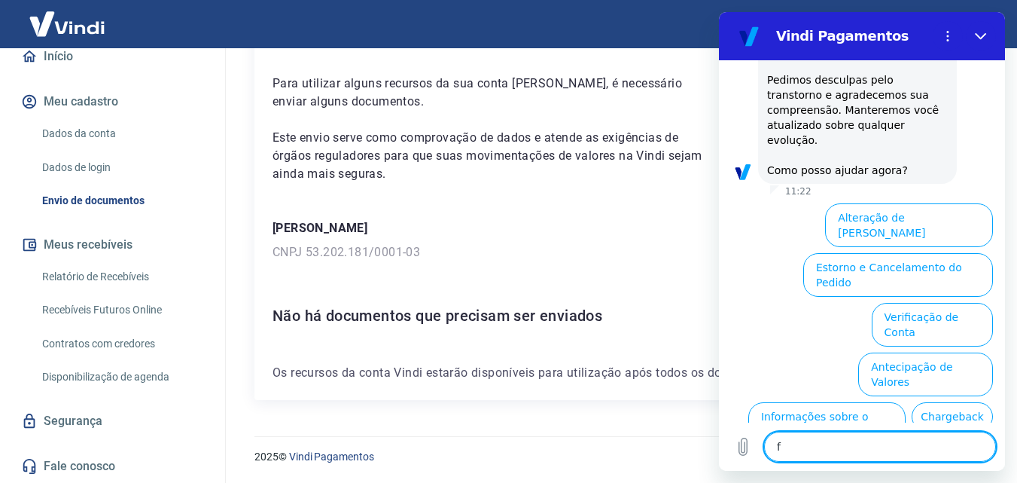
type textarea "x"
type textarea "fal"
type textarea "x"
type textarea "fala"
type textarea "x"
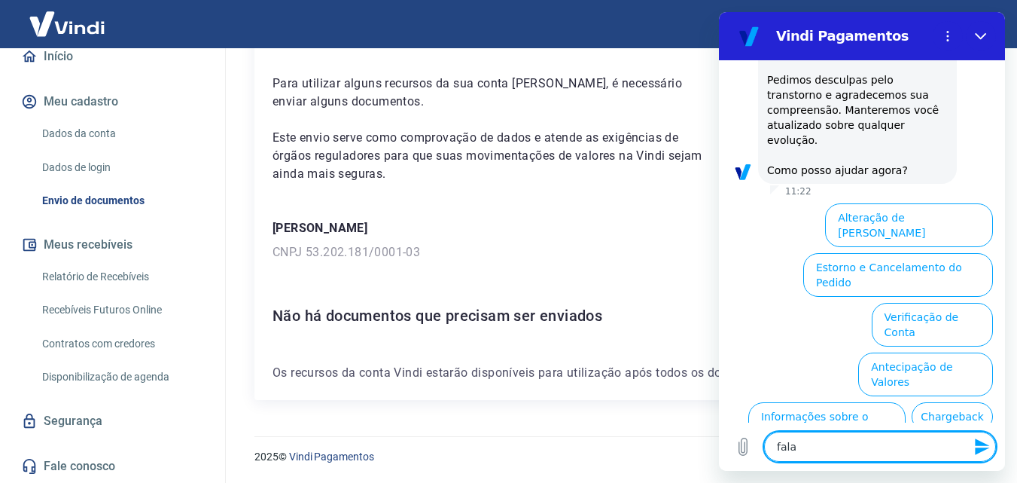
type textarea "falar"
type textarea "x"
type textarea "falar"
type textarea "x"
type textarea "falar c"
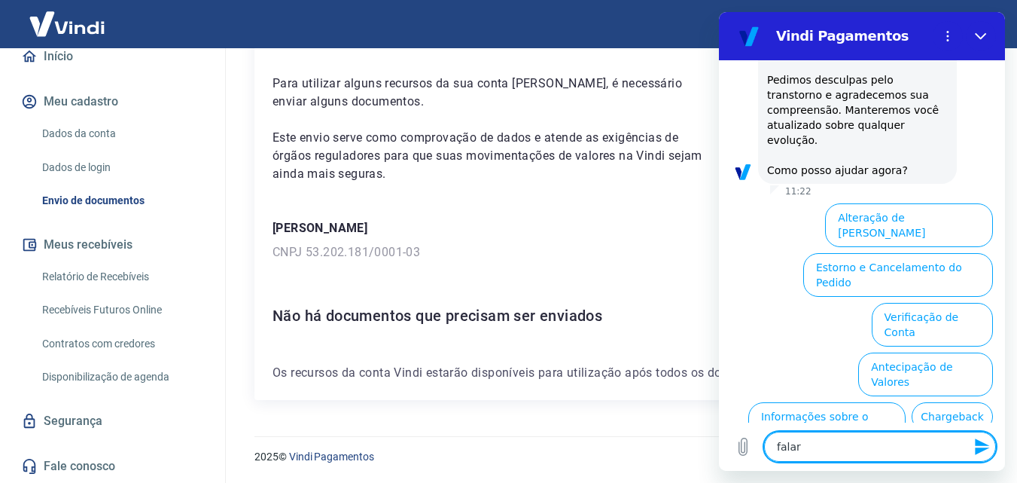
type textarea "x"
type textarea "falar co"
type textarea "x"
type textarea "falar com"
type textarea "x"
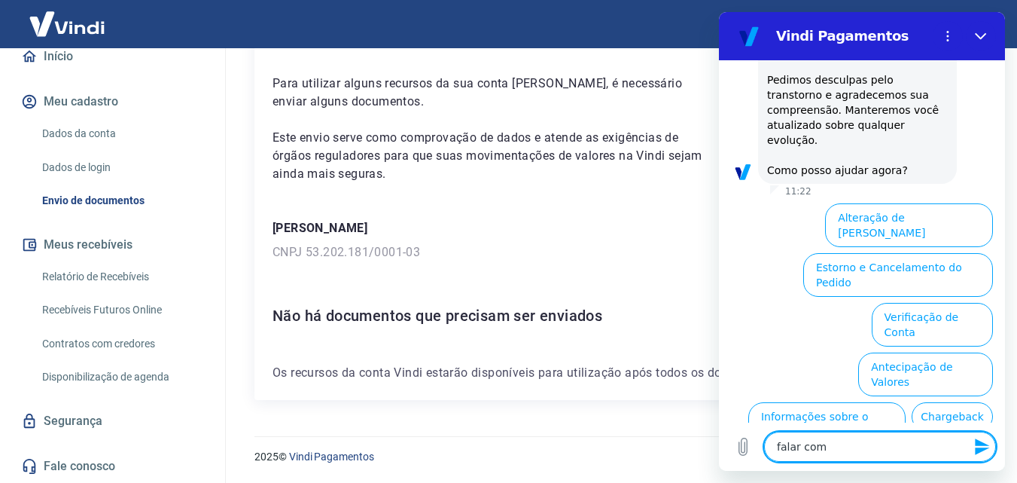
type textarea "falar com"
type textarea "x"
type textarea "falar com a"
type textarea "x"
type textarea "falar com at"
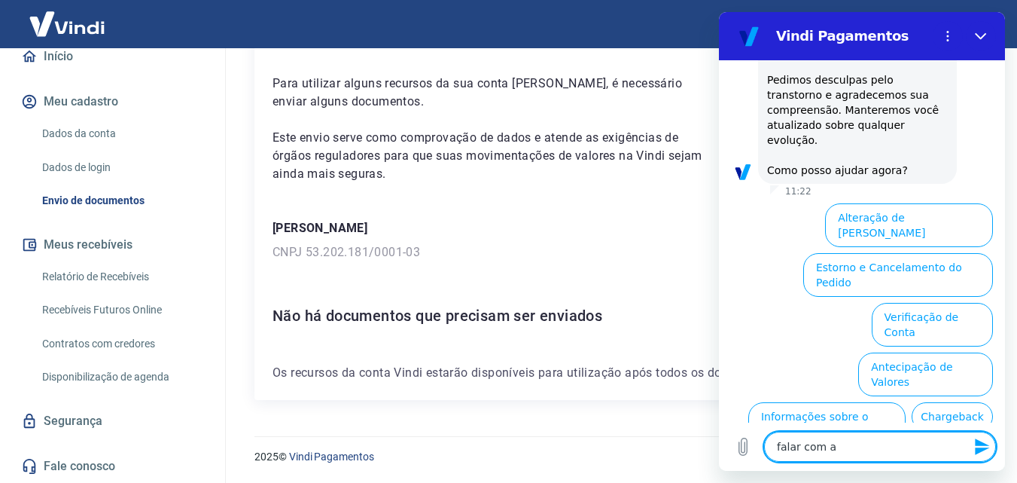
type textarea "x"
type textarea "falar com ate"
type textarea "x"
type textarea "falar com [GEOGRAPHIC_DATA]"
type textarea "x"
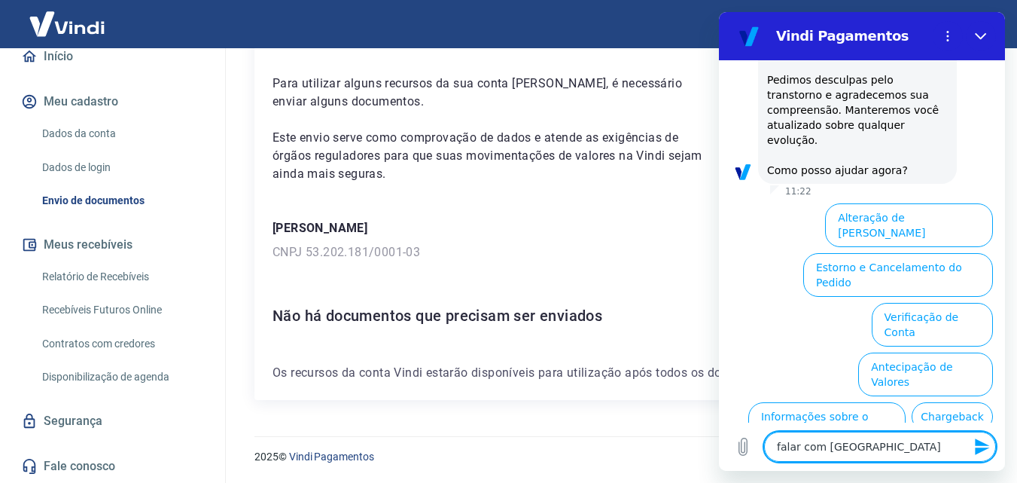
type textarea "falar com atend"
type textarea "x"
type textarea "falar com atende"
type textarea "x"
type textarea "falar com atenden"
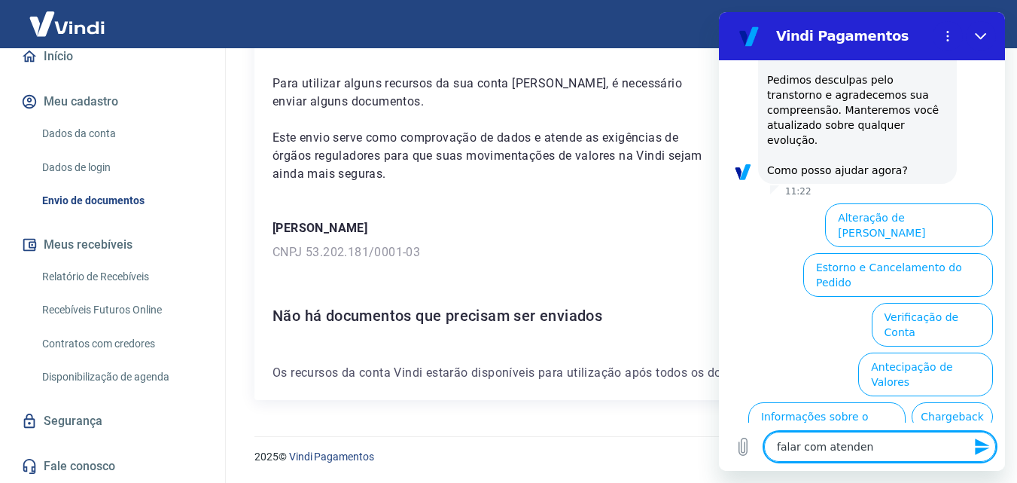
type textarea "x"
type textarea "falar com atendent"
type textarea "x"
type textarea "falar com atendente"
type textarea "x"
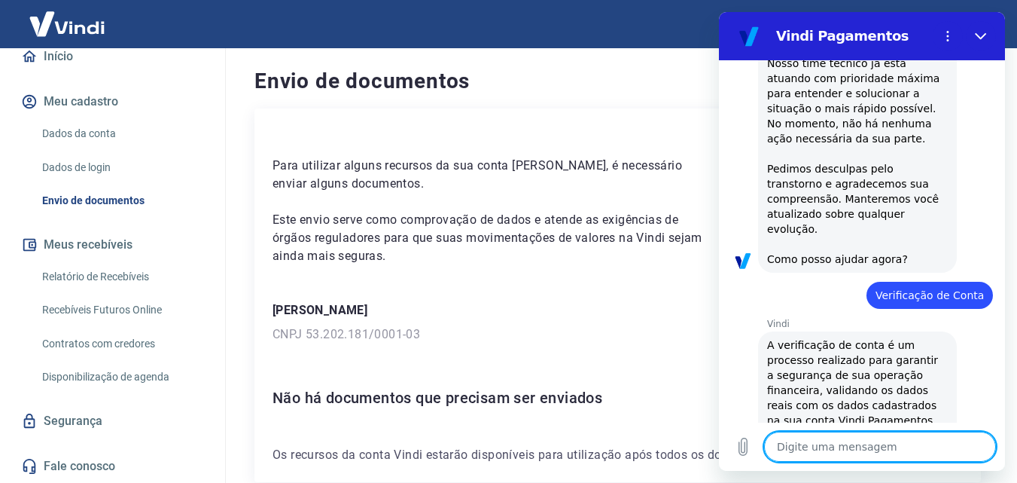
scroll to position [527, 0]
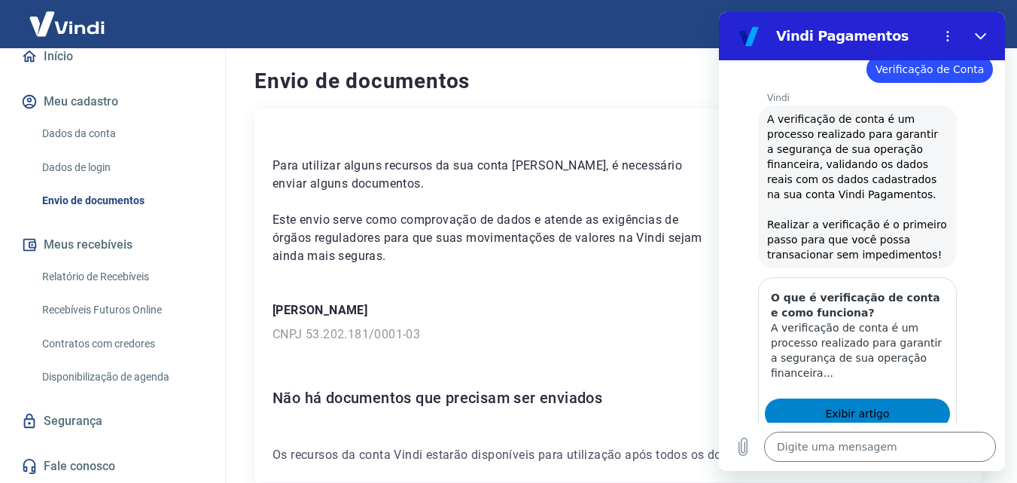
click at [873, 404] on span "Exibir artigo" at bounding box center [857, 413] width 64 height 18
type textarea "x"
drag, startPoint x: 87, startPoint y: 133, endPoint x: 159, endPoint y: 136, distance: 71.6
click at [87, 132] on link "Dados da conta" at bounding box center [121, 133] width 171 height 31
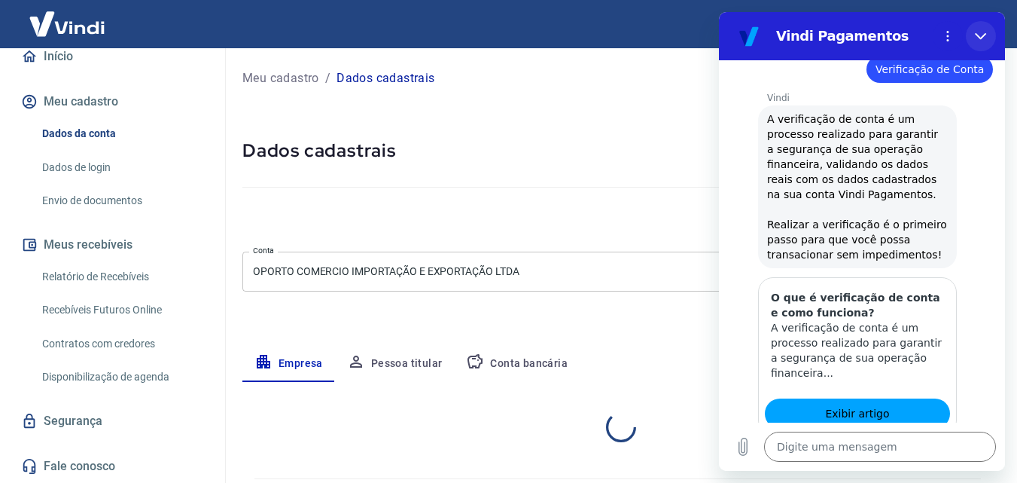
select select "SP"
select select "business"
click at [988, 38] on button "Fechar" at bounding box center [981, 36] width 30 height 30
type textarea "x"
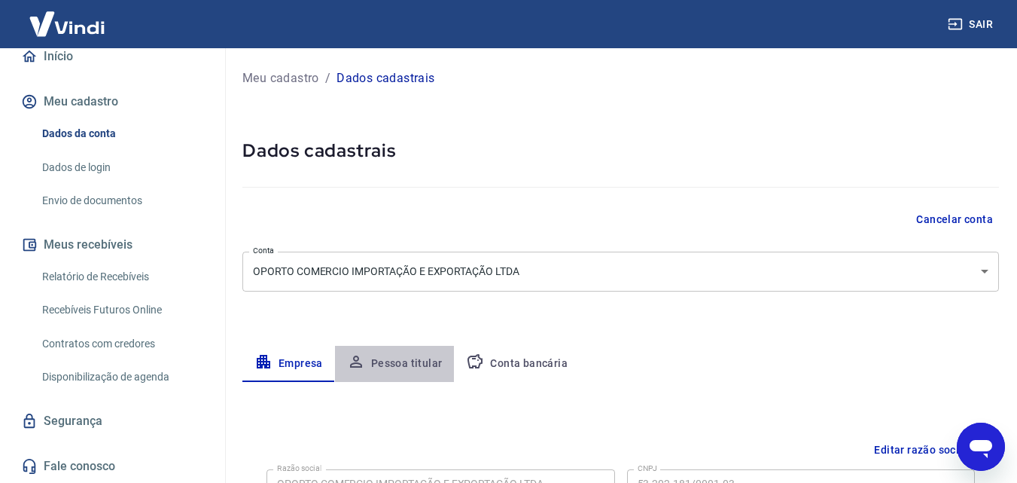
click at [411, 355] on button "Pessoa titular" at bounding box center [395, 364] width 120 height 36
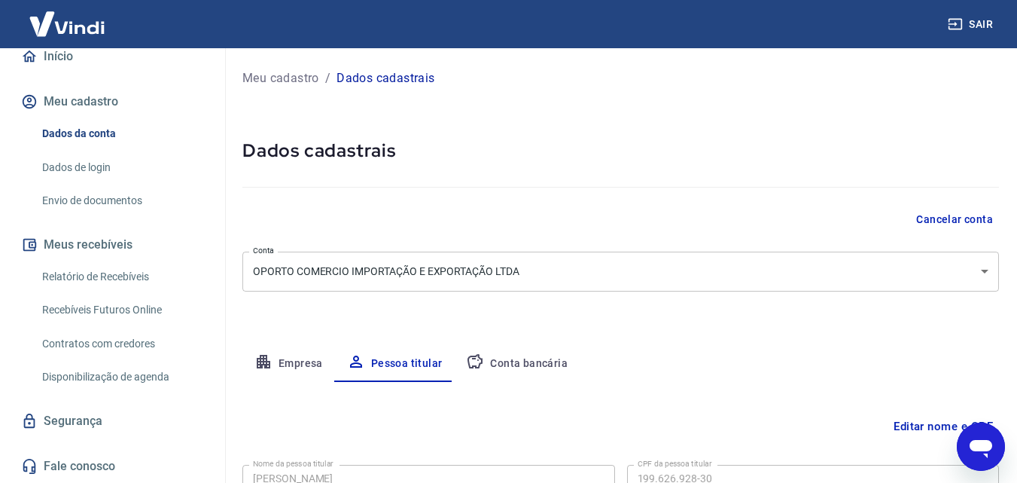
scroll to position [120, 0]
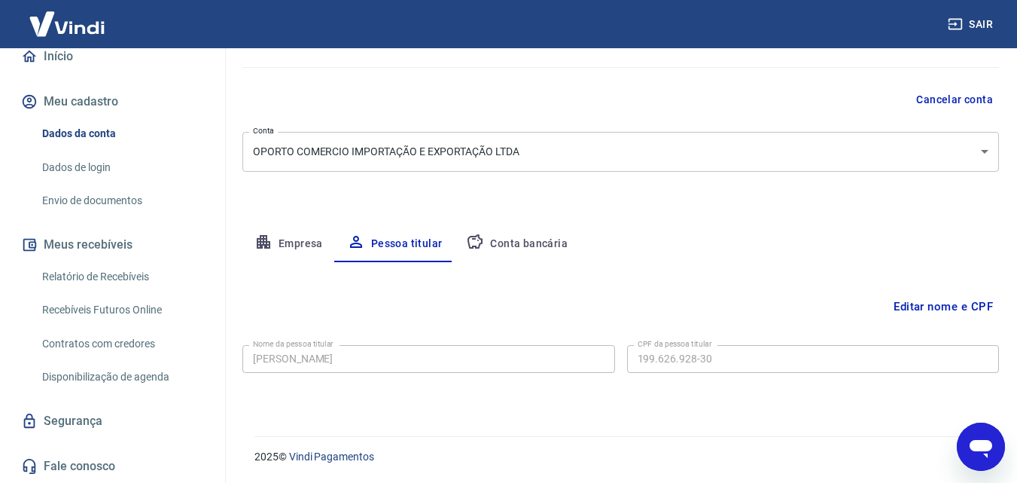
click at [517, 245] on button "Conta bancária" at bounding box center [517, 244] width 126 height 36
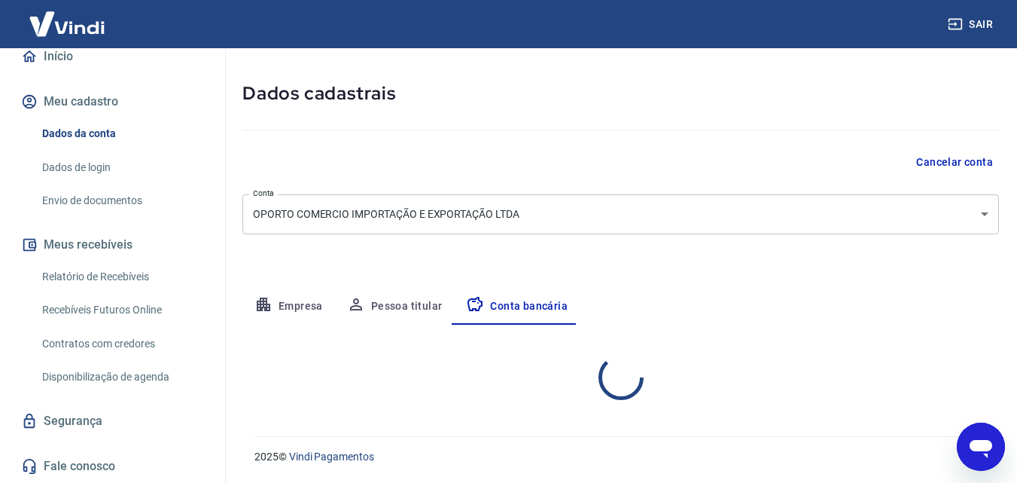
select select "1"
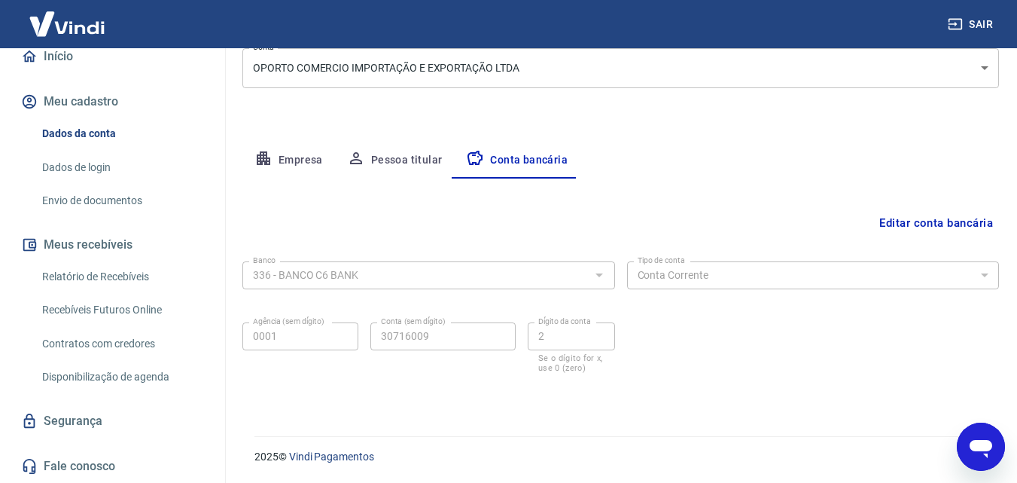
scroll to position [0, 0]
click at [115, 455] on link "Fale conosco" at bounding box center [112, 465] width 189 height 33
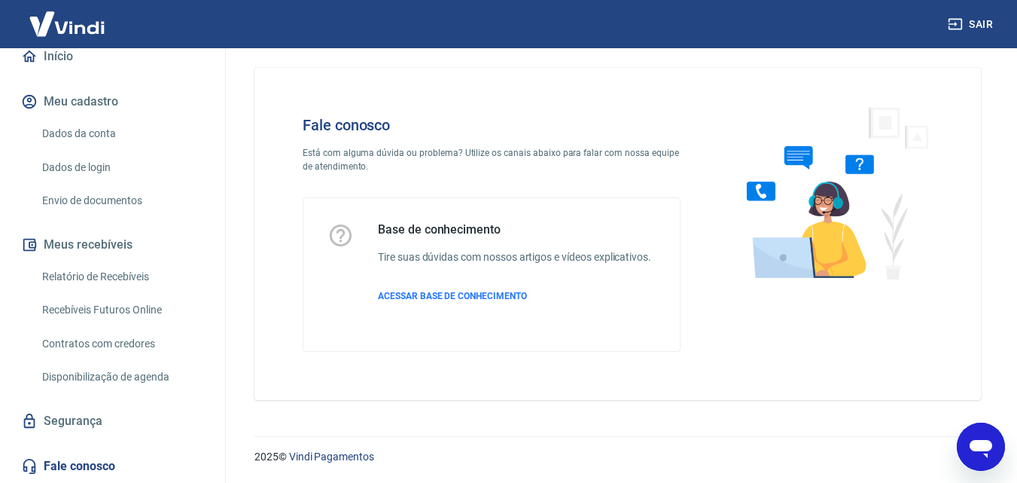
scroll to position [11, 0]
click at [985, 441] on icon "Abrir janela de mensagens" at bounding box center [981, 449] width 23 height 18
type textarea "x"
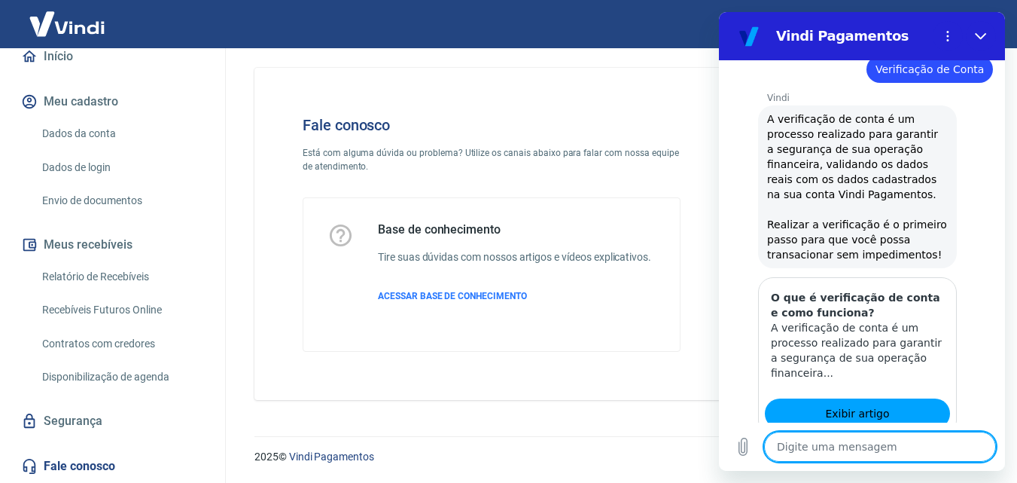
type textarea "v"
type textarea "x"
type textarea "ve"
type textarea "x"
type textarea "ver"
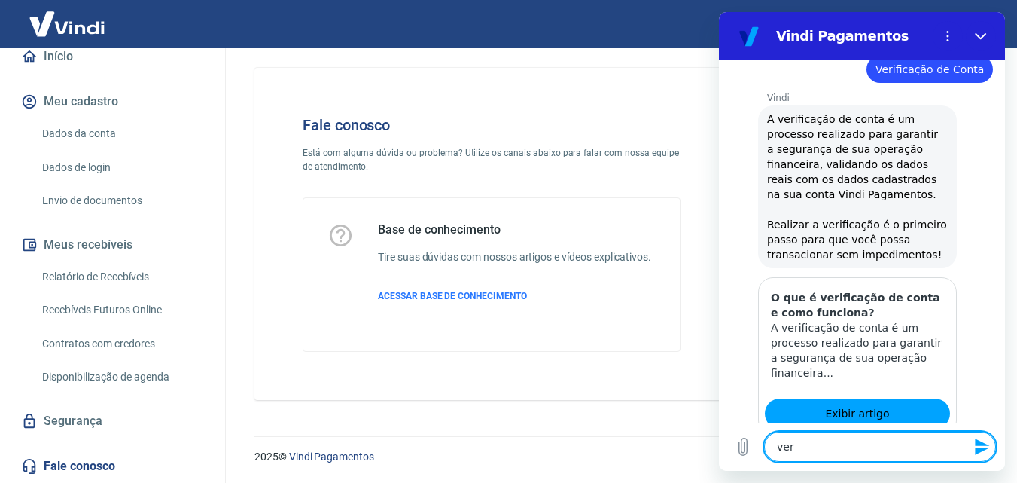
type textarea "x"
type textarea "veri"
type textarea "x"
type textarea "verif"
type textarea "x"
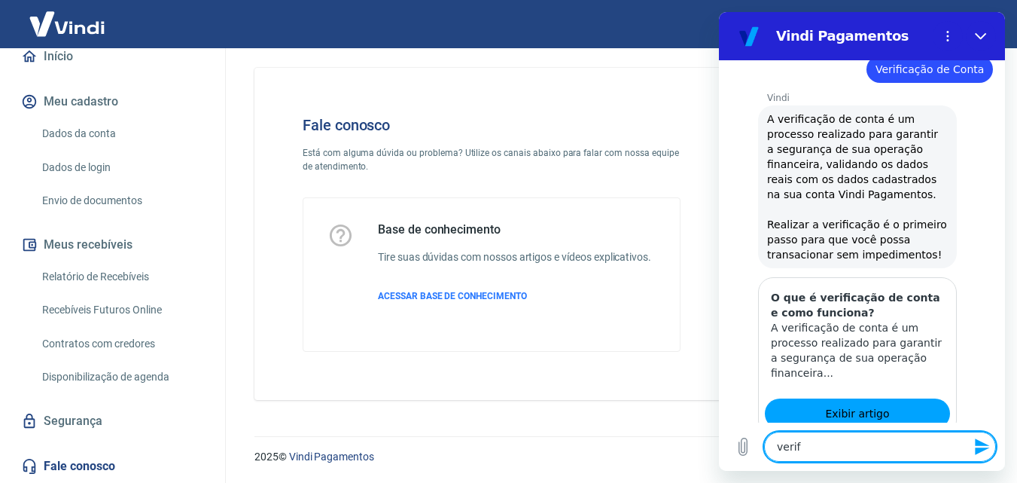
type textarea "verifi"
type textarea "x"
type textarea "verific"
type textarea "x"
type textarea "verifica"
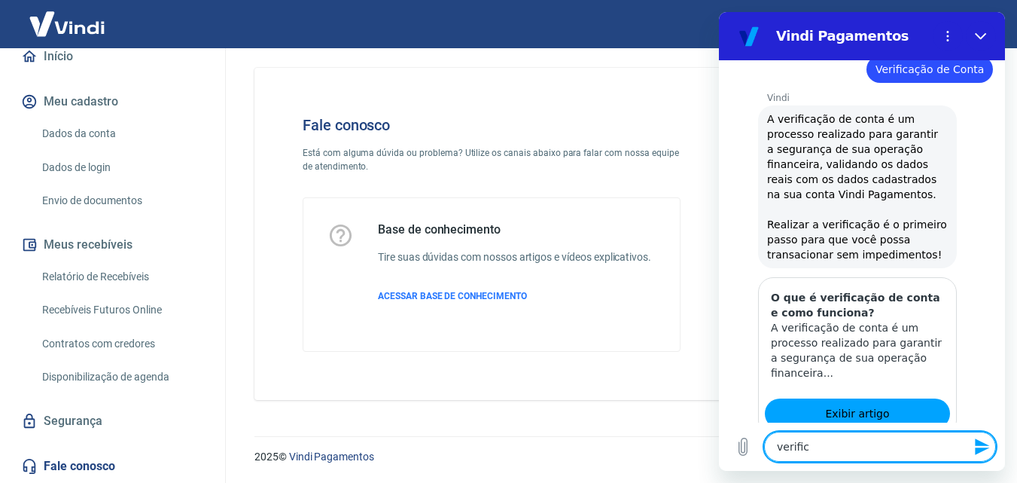
type textarea "x"
type textarea "verificaç"
type textarea "x"
type textarea "verificaçã"
type textarea "x"
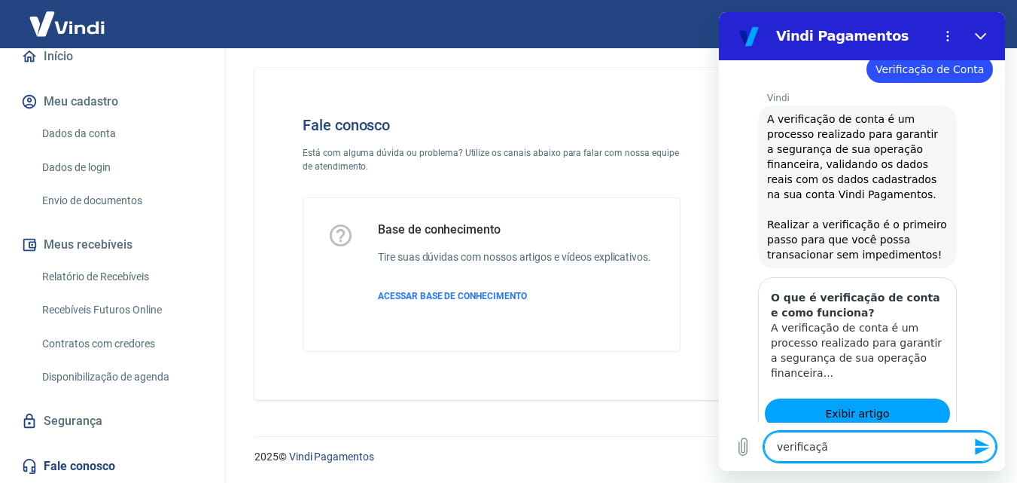
type textarea "verificação"
type textarea "x"
type textarea "verificação"
type textarea "x"
type textarea "verificação d"
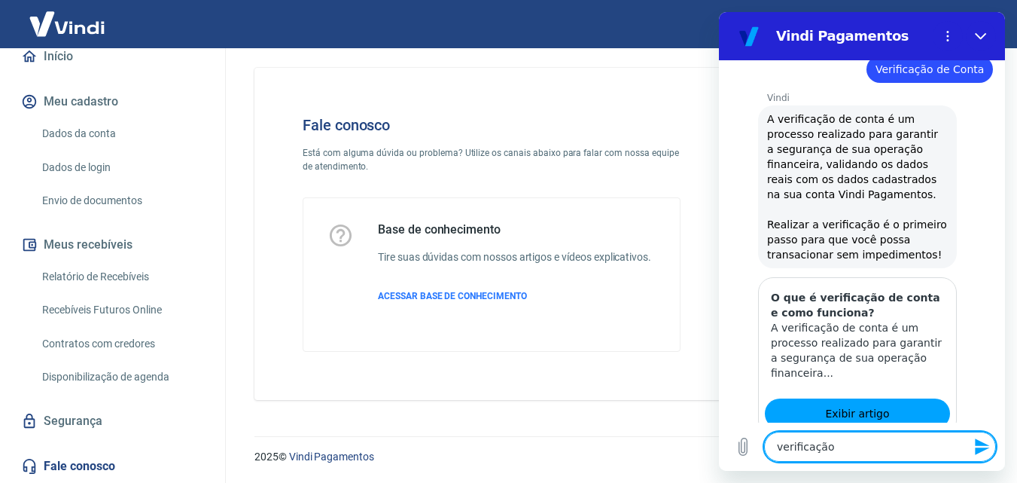
type textarea "x"
type textarea "verificação de"
type textarea "x"
type textarea "verificação de"
type textarea "x"
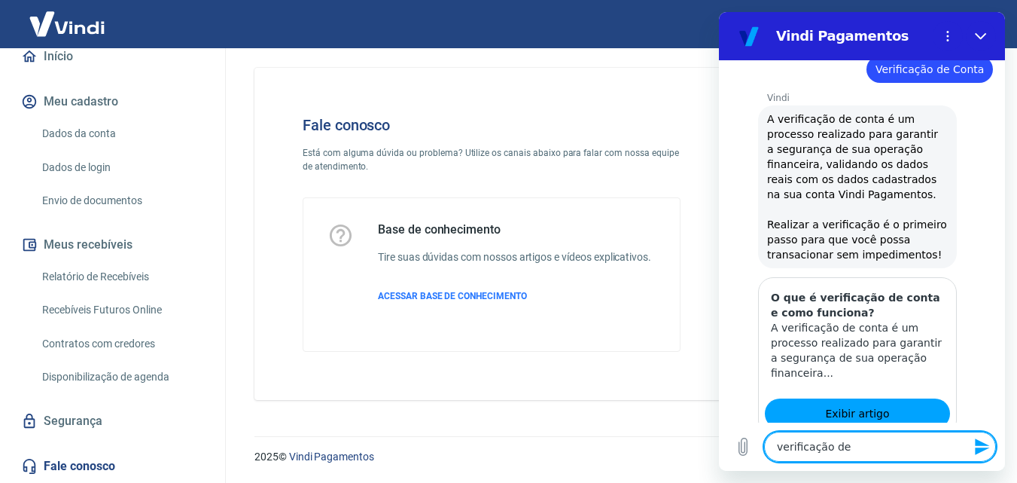
type textarea "verificação de c"
type textarea "x"
type textarea "verificação de co"
type textarea "x"
type textarea "verificação de con"
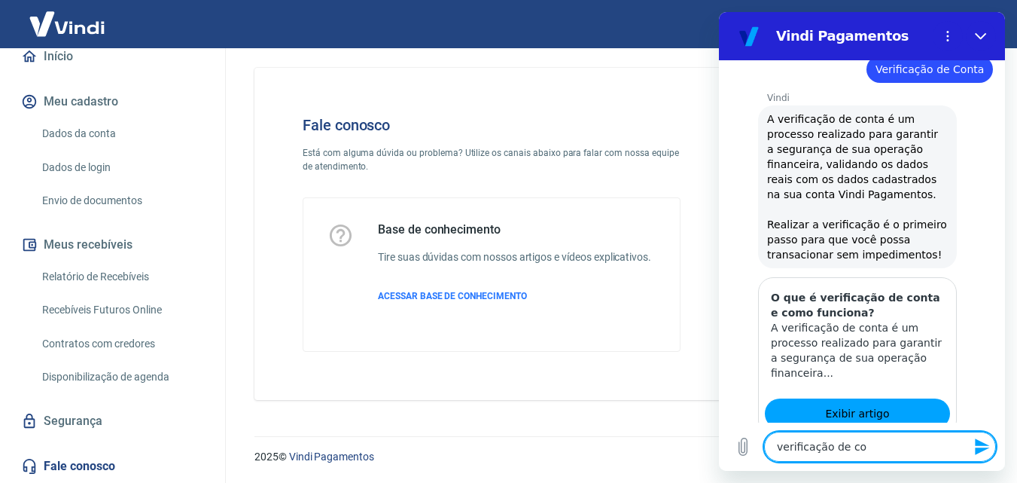
type textarea "x"
type textarea "verificação de cont"
type textarea "x"
type textarea "verificação de conta"
type textarea "x"
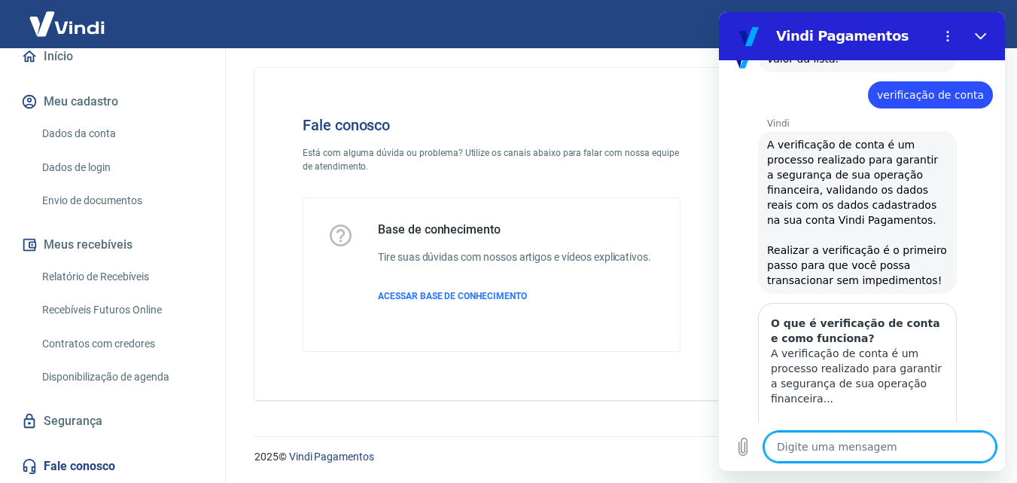
scroll to position [1573, 0]
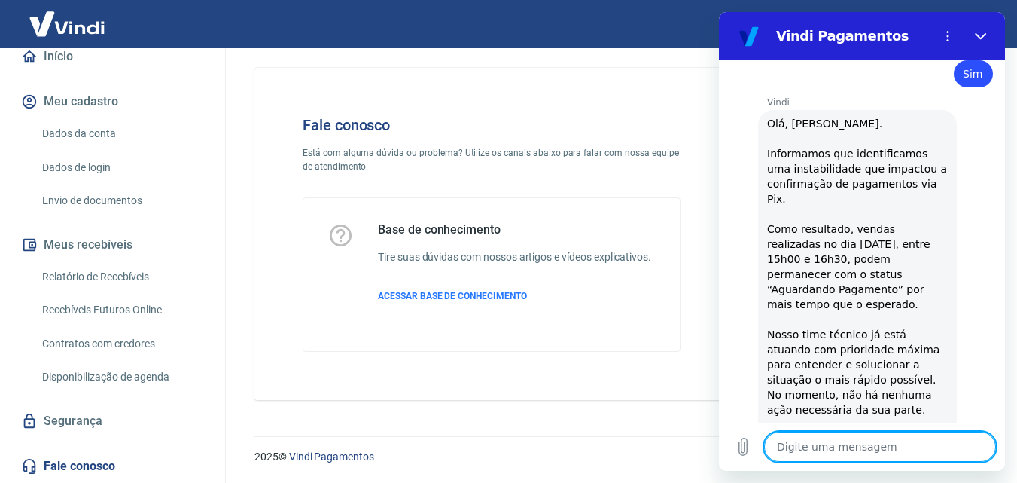
scroll to position [2298, 0]
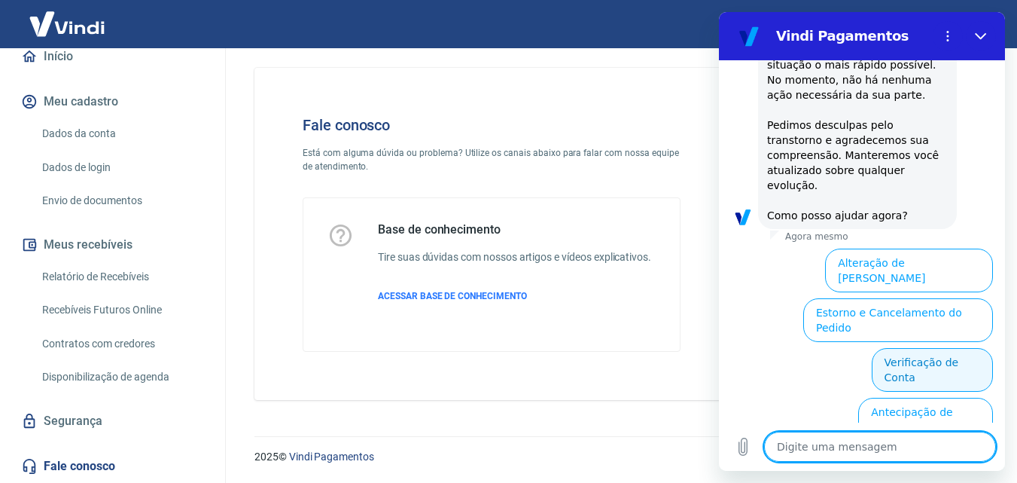
click at [900, 348] on button "Verificação de Conta" at bounding box center [932, 370] width 121 height 44
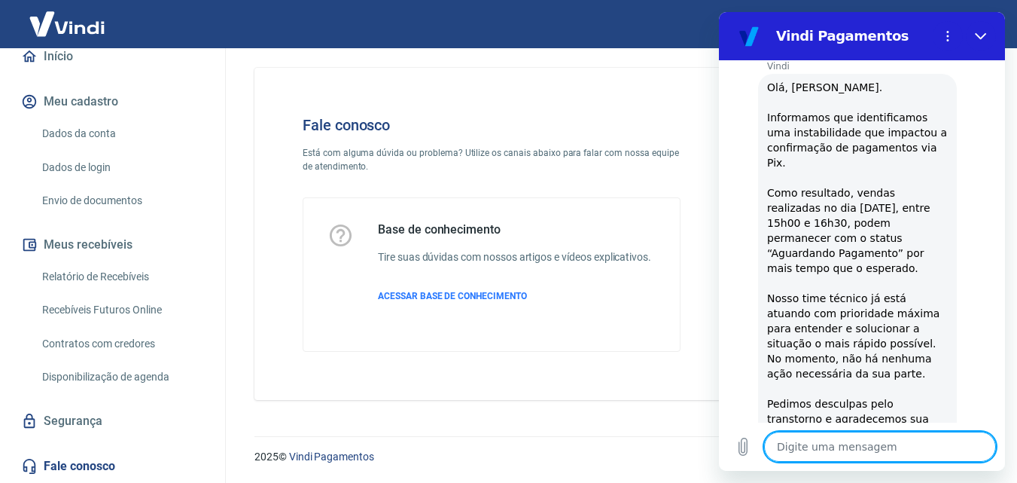
scroll to position [2022, 0]
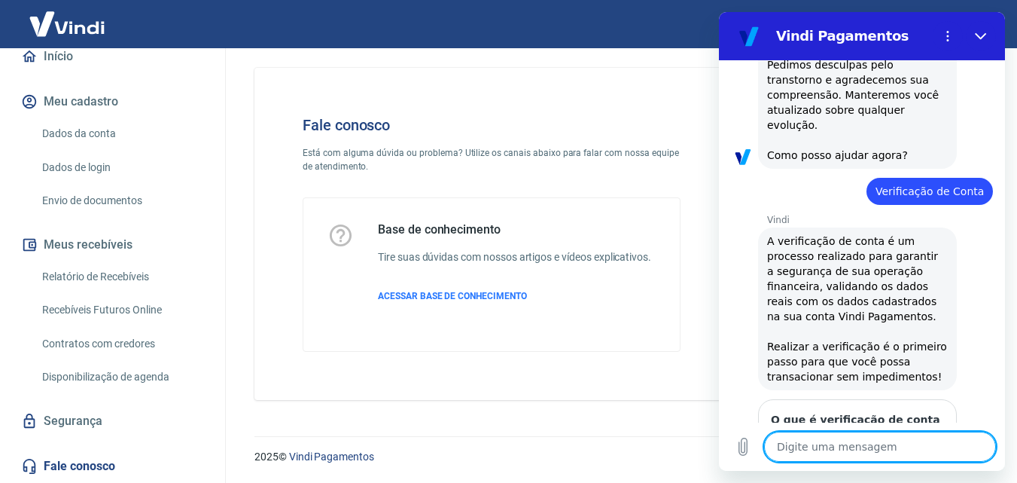
type textarea "x"
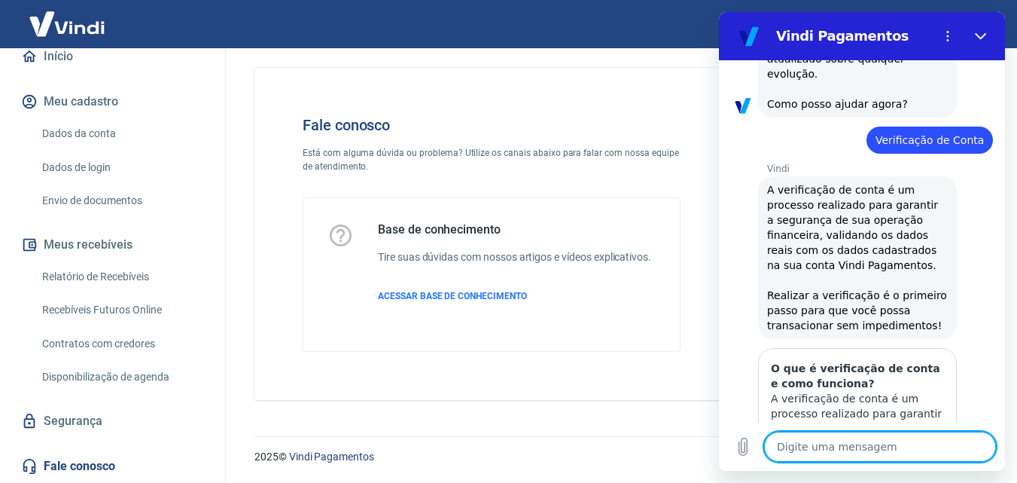
scroll to position [2447, 0]
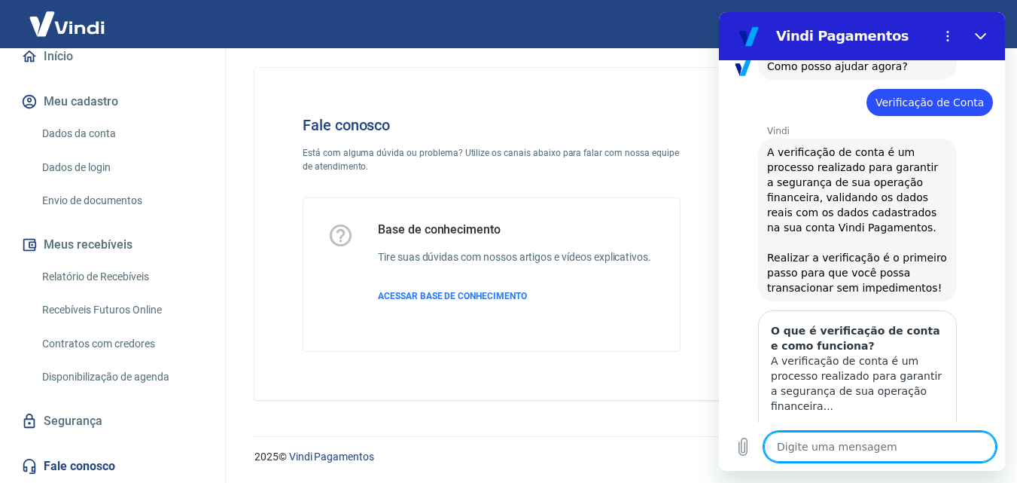
type textarea "f"
type textarea "x"
type textarea "fa"
type textarea "x"
type textarea "fal"
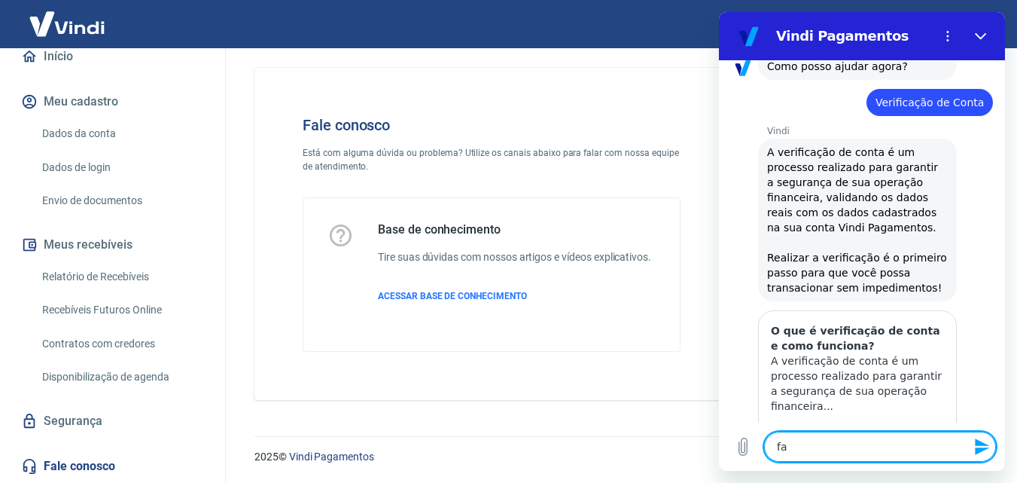
type textarea "x"
type textarea "fala"
type textarea "x"
type textarea "falar"
type textarea "x"
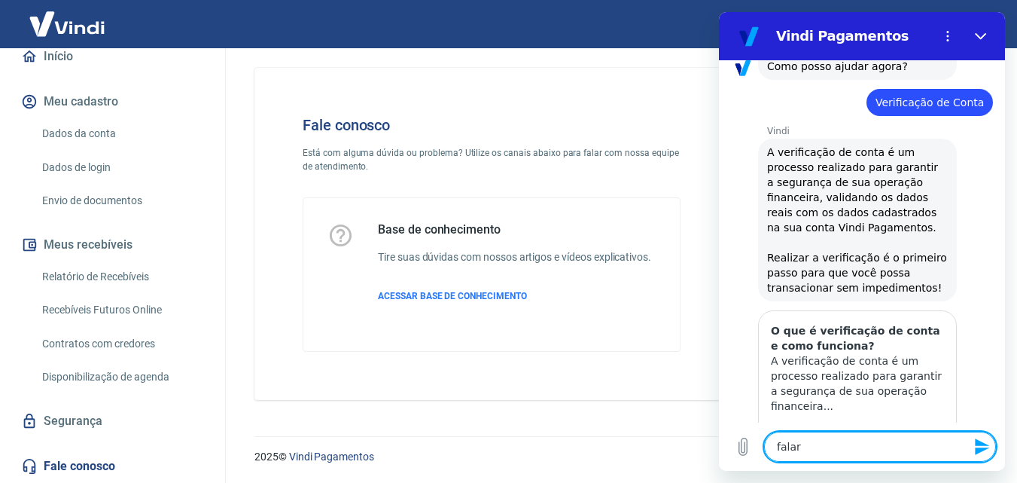
type textarea "falar"
type textarea "x"
type textarea "falar c"
type textarea "x"
type textarea "falar ci"
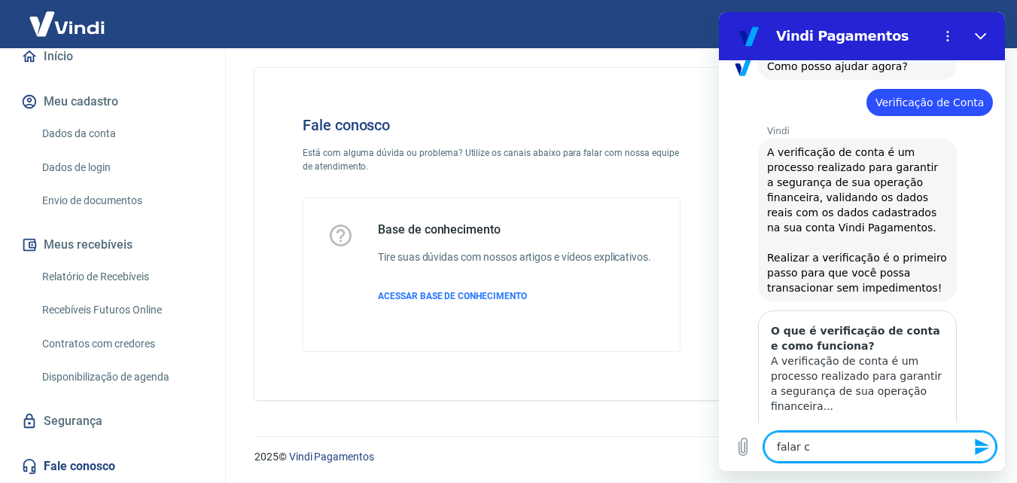
type textarea "x"
type textarea "falar c"
type textarea "x"
type textarea "falar co"
type textarea "x"
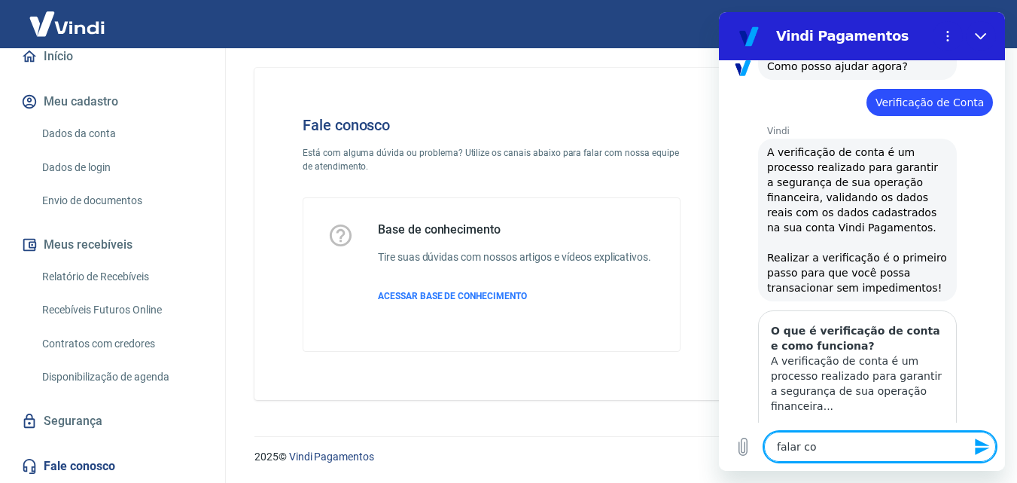
type textarea "falar com"
type textarea "x"
type textarea "falar com"
type textarea "x"
type textarea "falar com a"
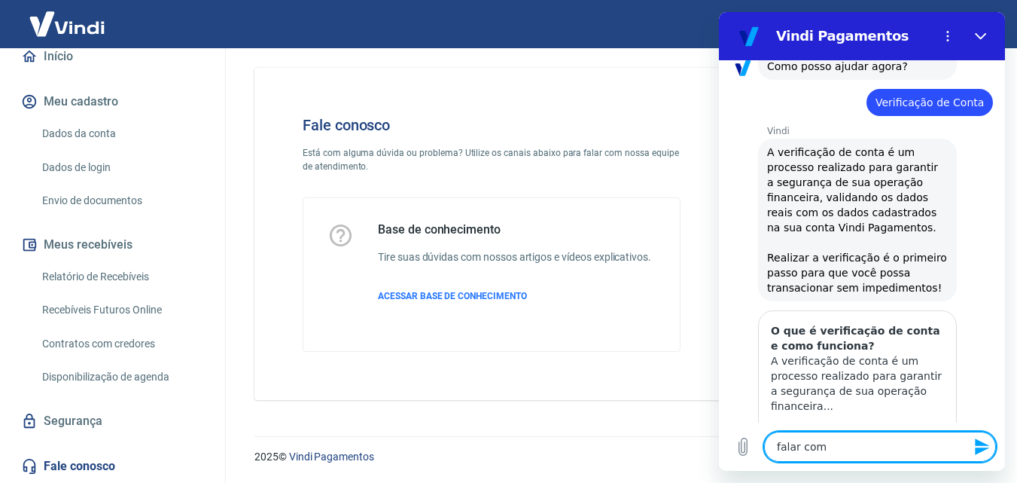
type textarea "x"
type textarea "falar com at"
type textarea "x"
type textarea "falar com ate"
type textarea "x"
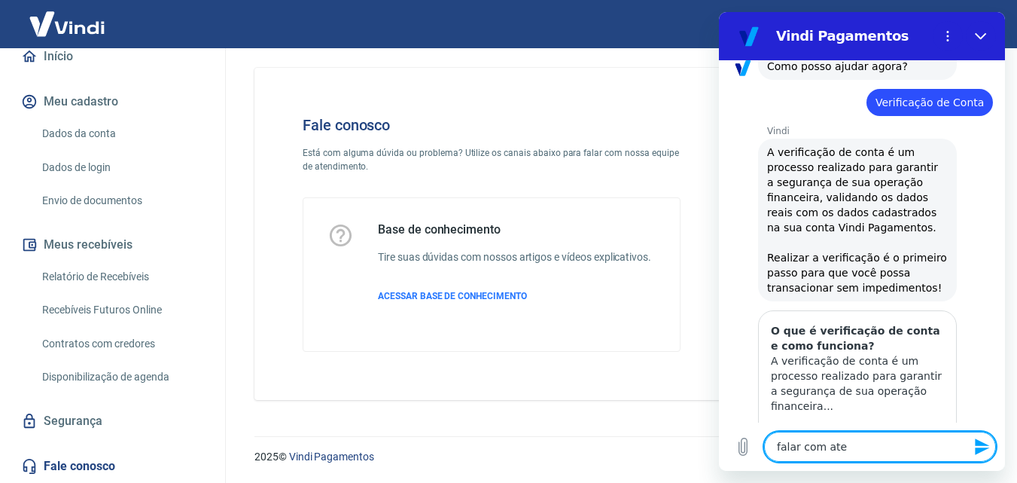
type textarea "falar com [GEOGRAPHIC_DATA]"
type textarea "x"
type textarea "falar com atend"
type textarea "x"
type textarea "falar com atende"
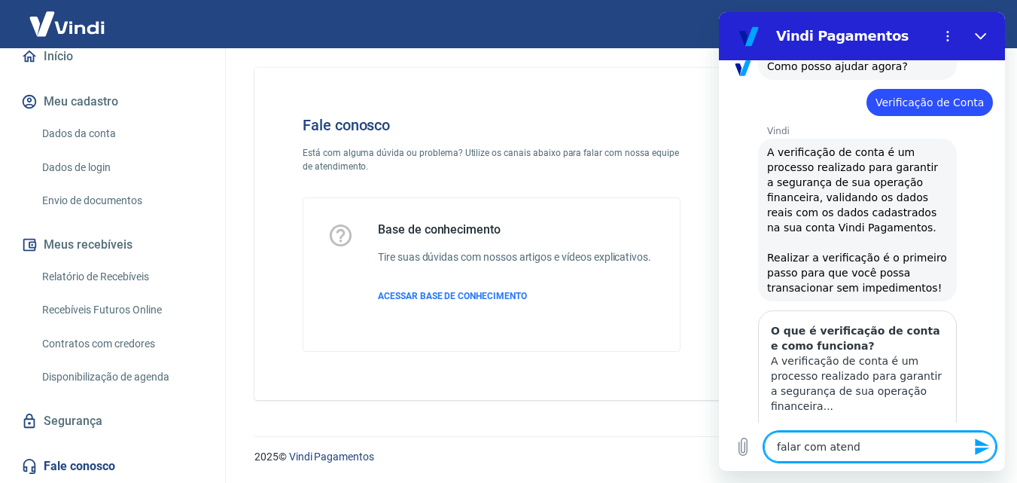
type textarea "x"
type textarea "falar com atenden"
type textarea "x"
type textarea "falar com atendent"
type textarea "x"
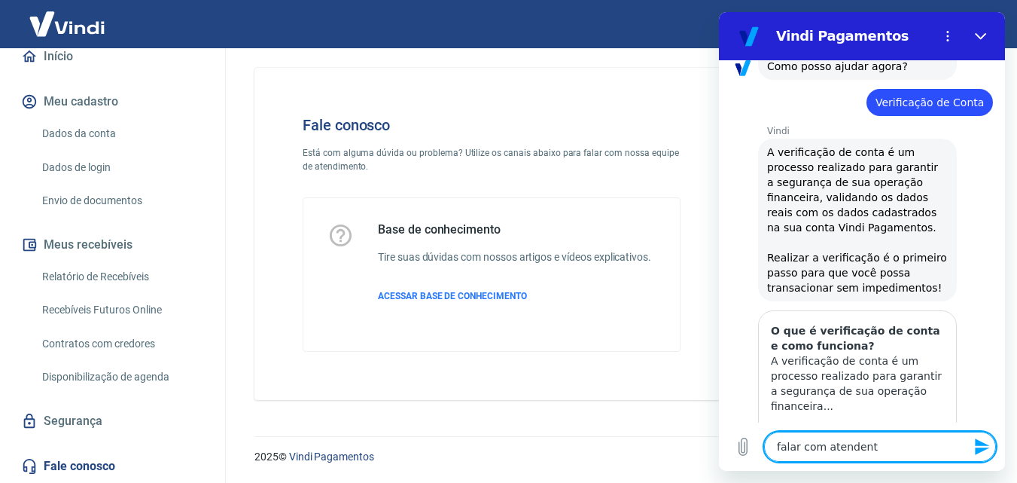
type textarea "falar com atendente"
type textarea "x"
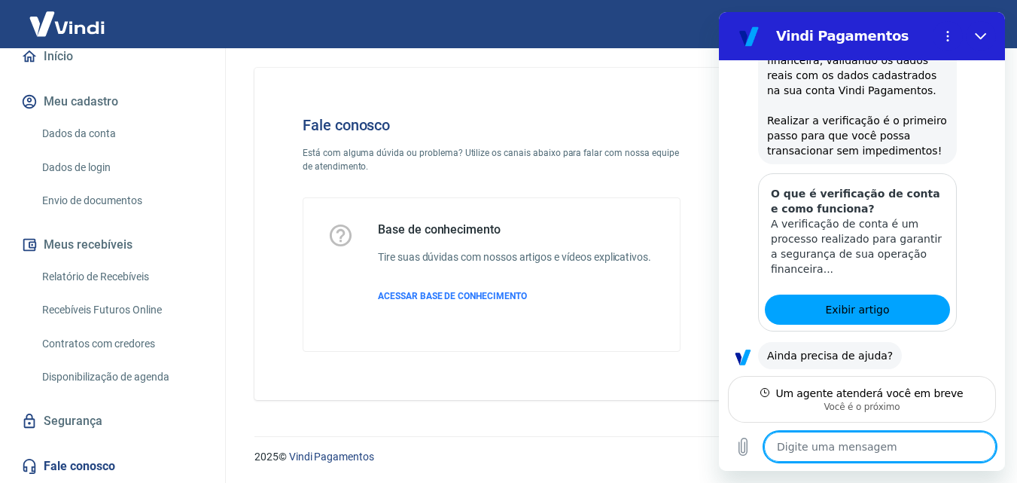
scroll to position [2582, 0]
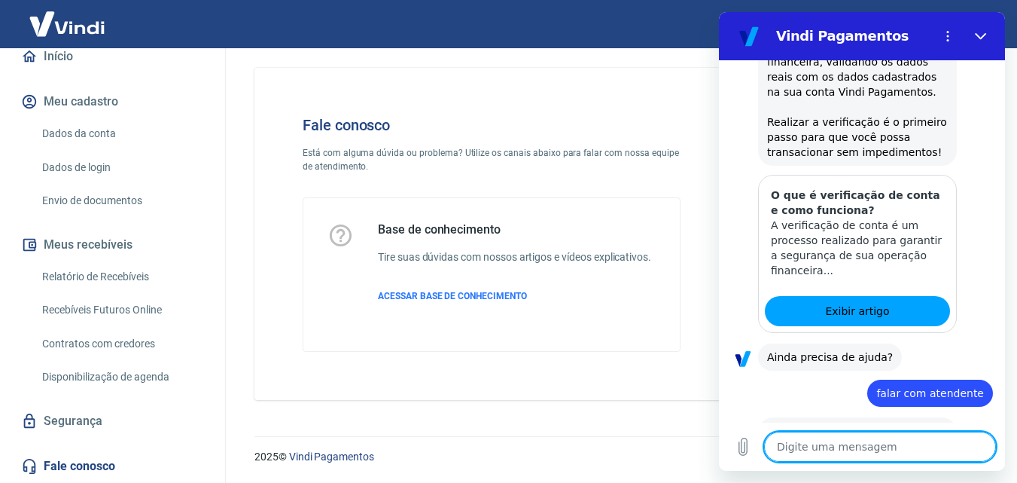
type textarea "x"
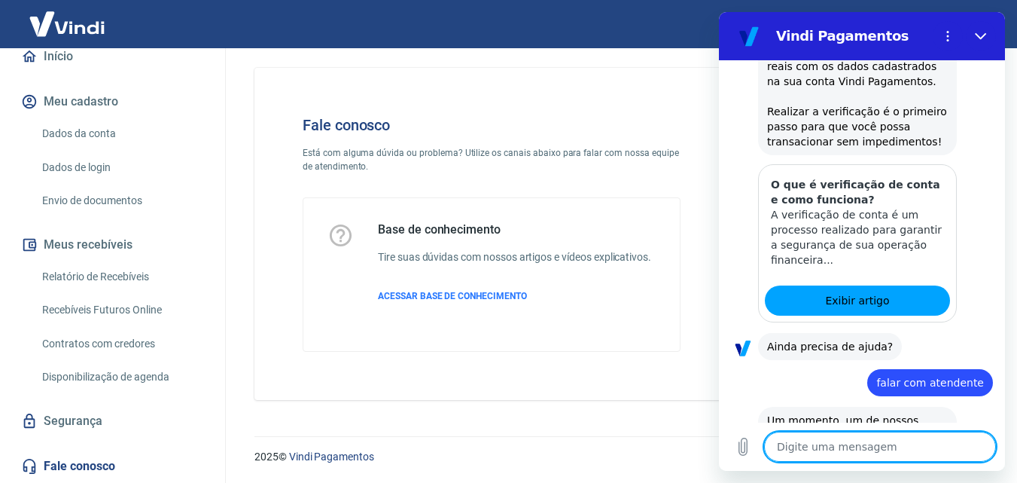
scroll to position [2596, 0]
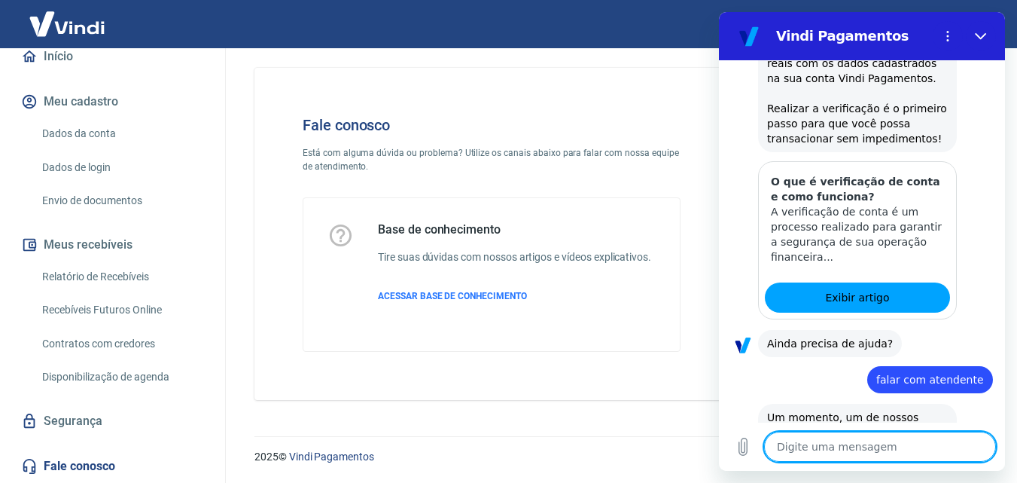
click at [937, 458] on textarea at bounding box center [880, 446] width 232 height 30
type textarea "O"
type textarea "x"
type textarea "Oi"
type textarea "x"
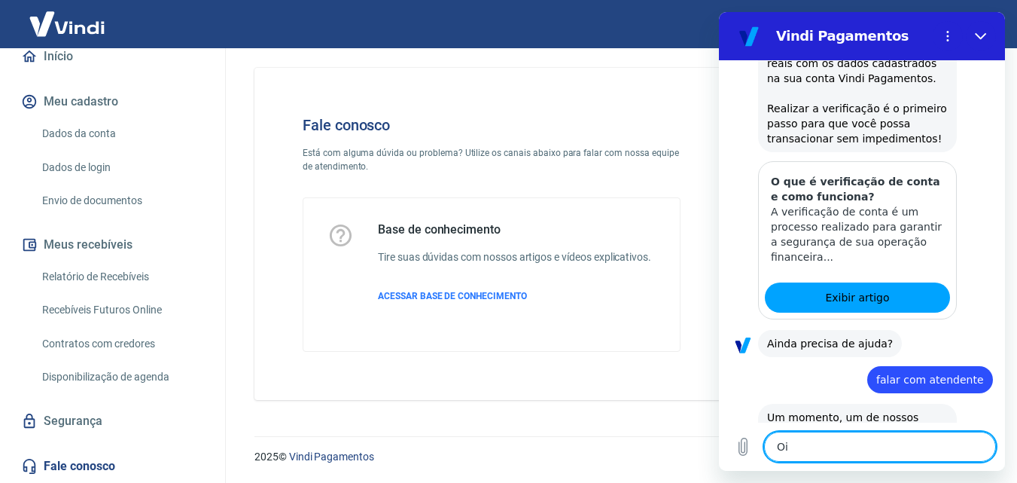
type textarea "Oi"
type textarea "x"
type textarea "Oi I"
type textarea "x"
type textarea "Oi In"
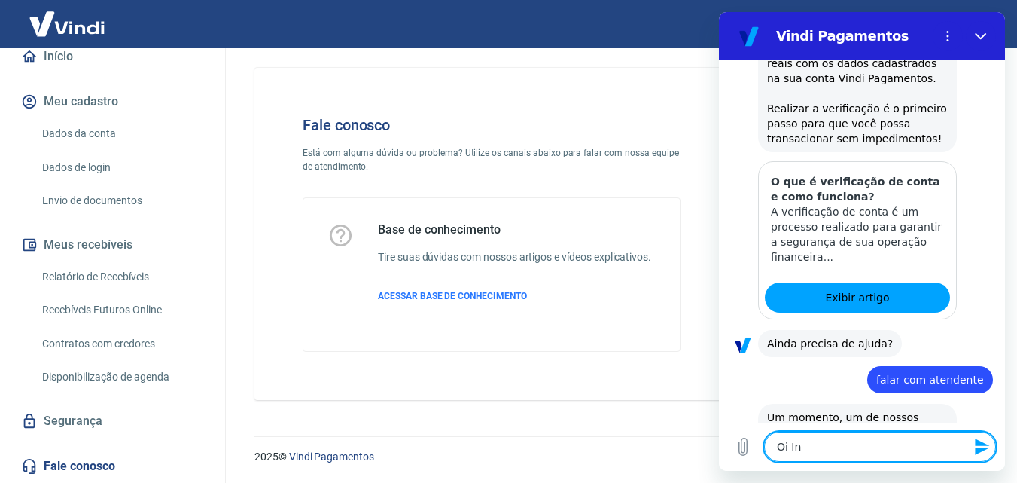
type textarea "x"
type textarea "Oi Ind"
type textarea "x"
type textarea "Oi Indi"
type textarea "x"
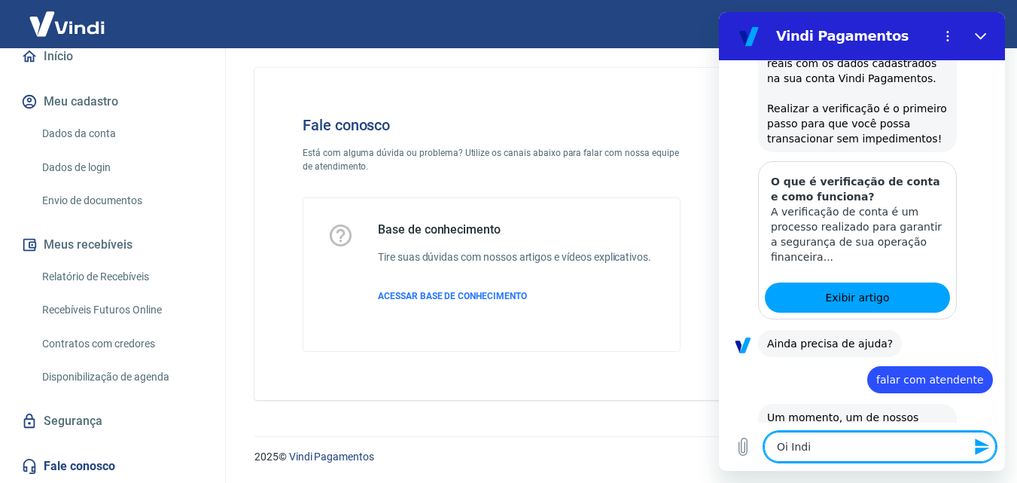
type textarea "Oi [GEOGRAPHIC_DATA]"
type textarea "x"
type textarea "Oi Indiar"
type textarea "x"
type textarea "Oi Indiara"
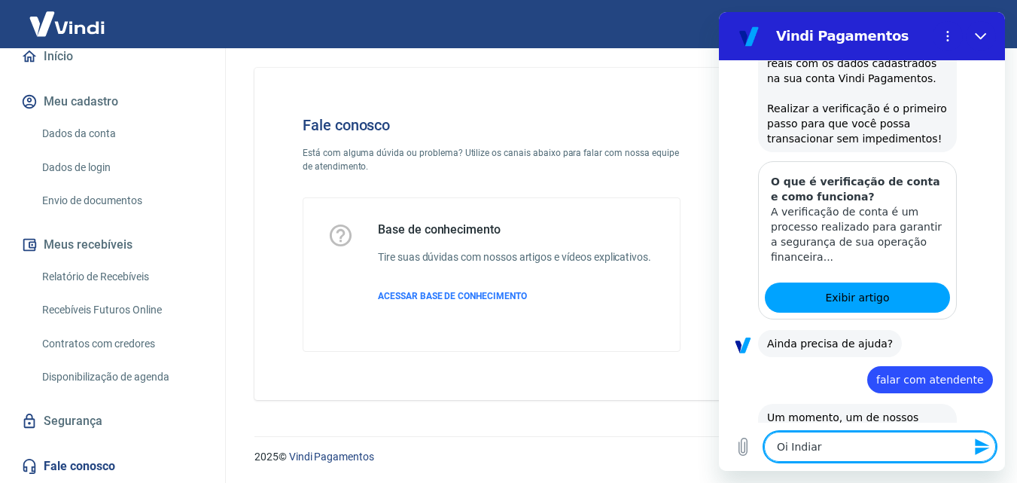
type textarea "x"
type textarea "Oi Indiara,"
type textarea "x"
type textarea "Oi Indiara,t"
type textarea "x"
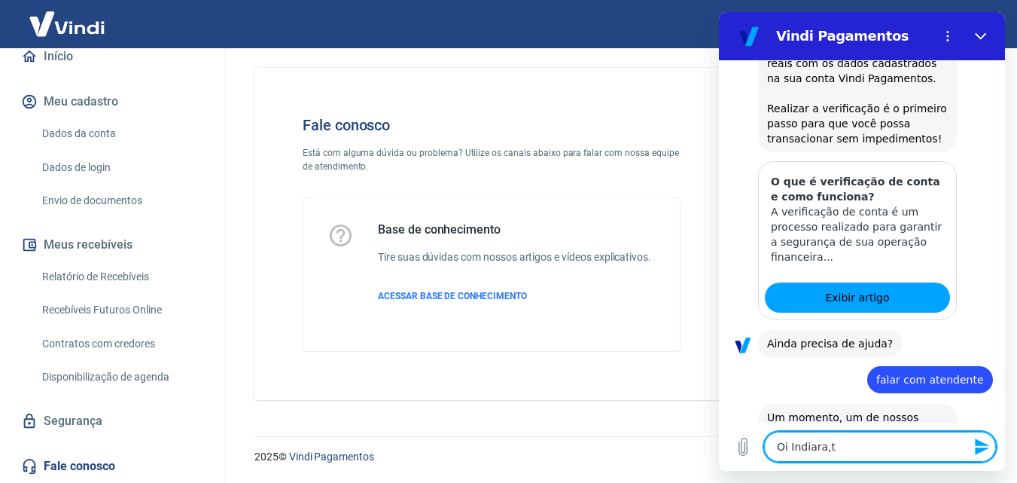
type textarea "Oi Indiara,"
type textarea "x"
type textarea "Oi Indiara,"
type textarea "x"
type textarea "Oi Indiara, t"
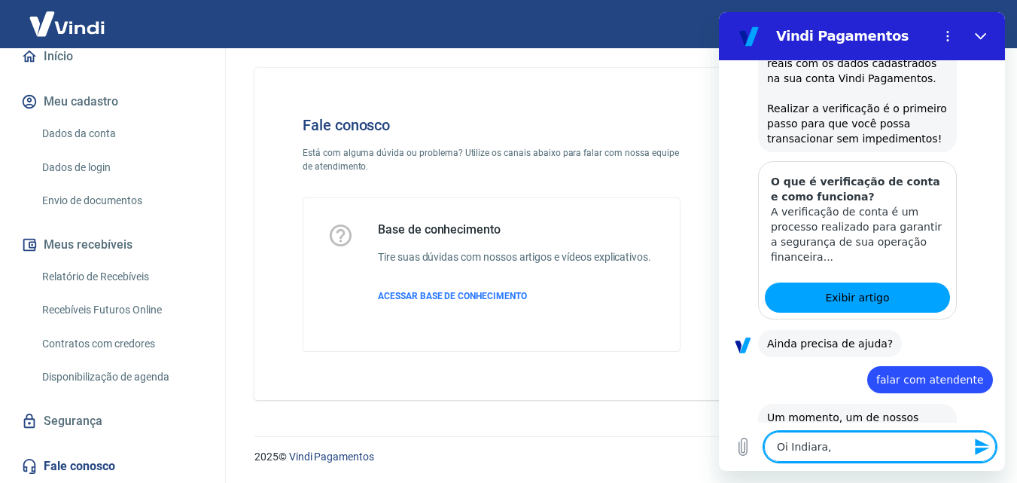
type textarea "x"
type textarea "Oi Indiara, tu"
type textarea "x"
type textarea "Oi Indiara, tud"
type textarea "x"
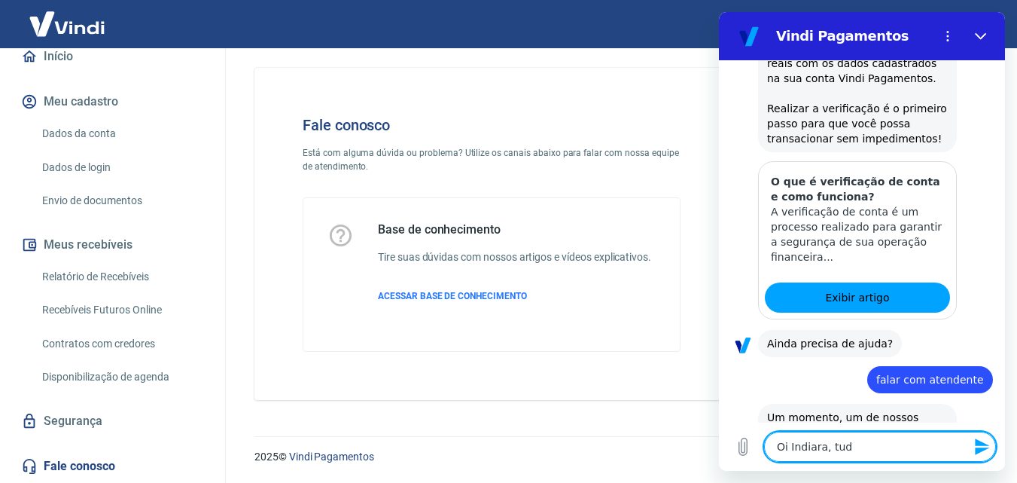
type textarea "Oi Indiara, tudo"
type textarea "x"
type textarea "Oi Indiara, tudo"
type textarea "x"
type textarea "Oi Indiara, tudo b"
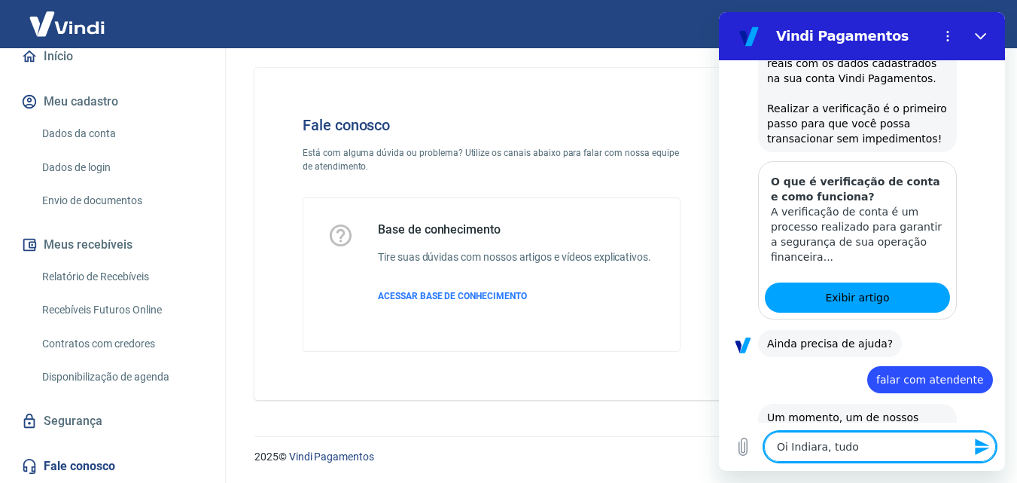
type textarea "x"
type textarea "Oi Indiara, tudo be"
type textarea "x"
type textarea "Oi Indiara, tudo bem"
type textarea "x"
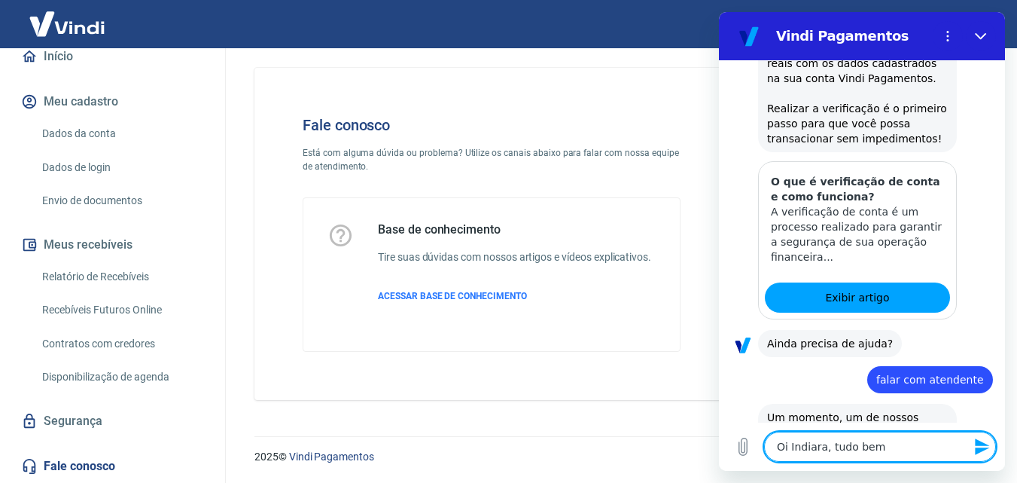
type textarea "Oi Indiara, tudo bem?"
type textarea "x"
type textarea "Oi Indiara, tudo bem?"
type textarea "x"
type textarea "Oi Indiara, tudo bem? f"
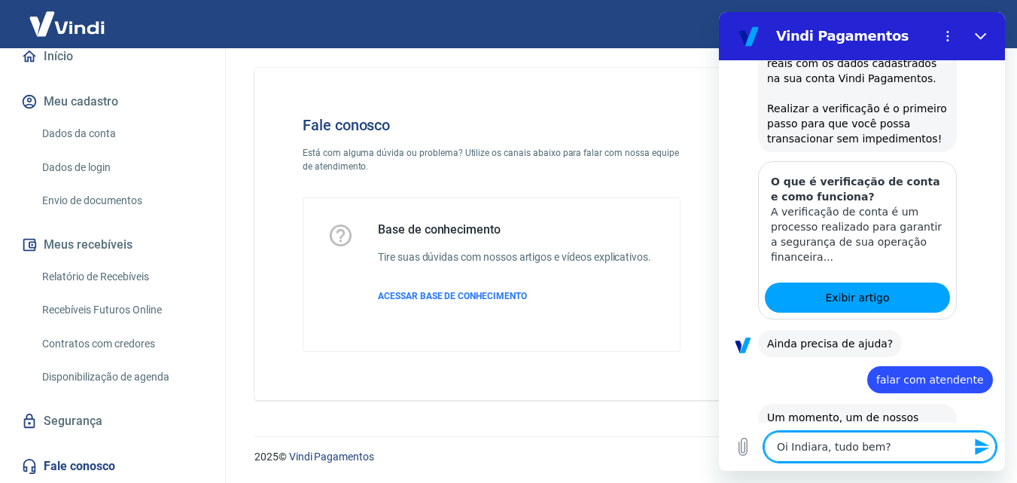
type textarea "x"
type textarea "Oi Indiara, tudo bem? fi"
type textarea "x"
type textarea "Oi Indiara, tudo bem? fiz"
type textarea "x"
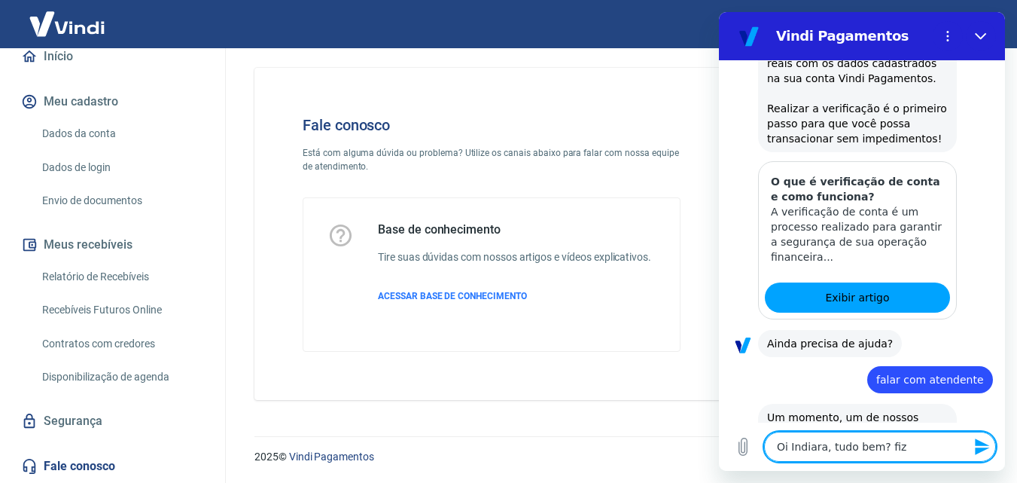
type textarea "Oi Indiara, tudo bem? fize"
type textarea "x"
type textarea "Oi Indiara, tudo bem? fizem"
type textarea "x"
type textarea "Oi Indiara, tudo bem? [GEOGRAPHIC_DATA]"
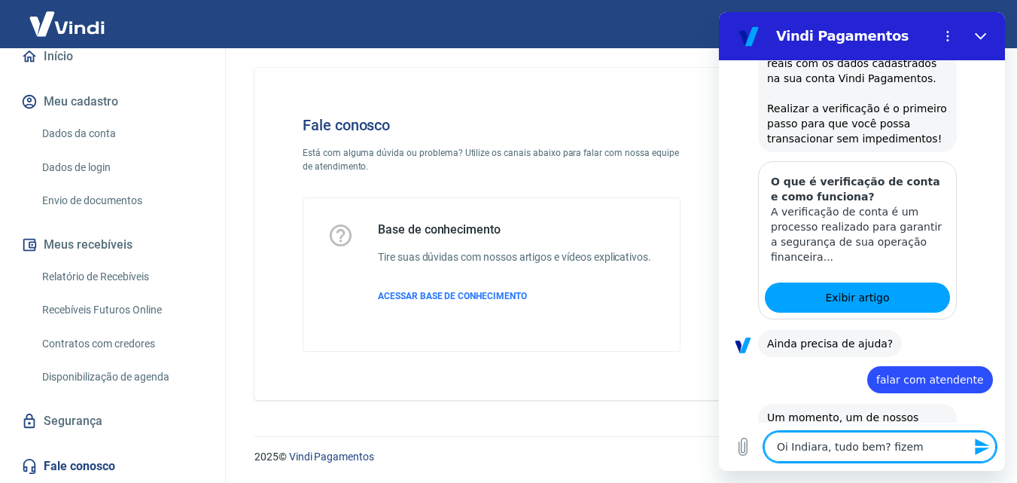
type textarea "x"
type textarea "Oi Indiara, tudo bem? [GEOGRAPHIC_DATA]"
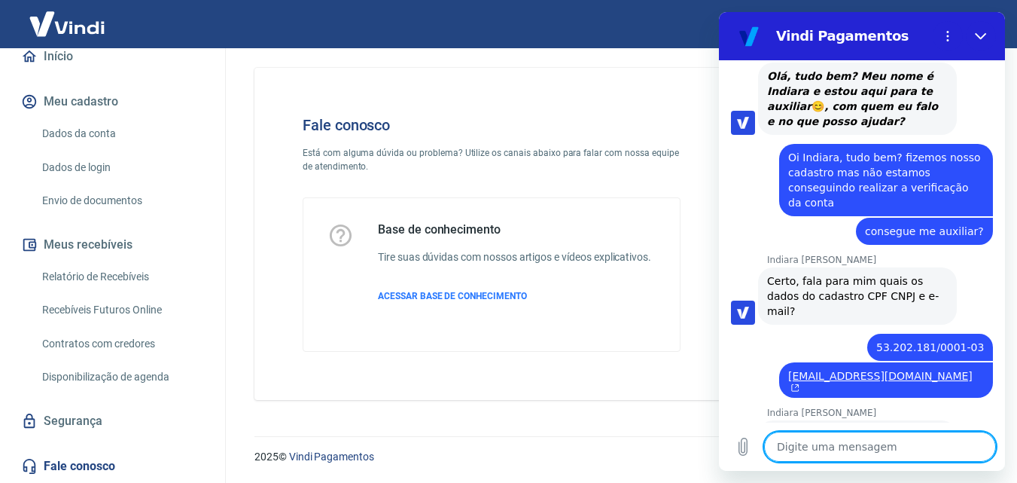
scroll to position [3005, 0]
